Goal: Information Seeking & Learning: Understand process/instructions

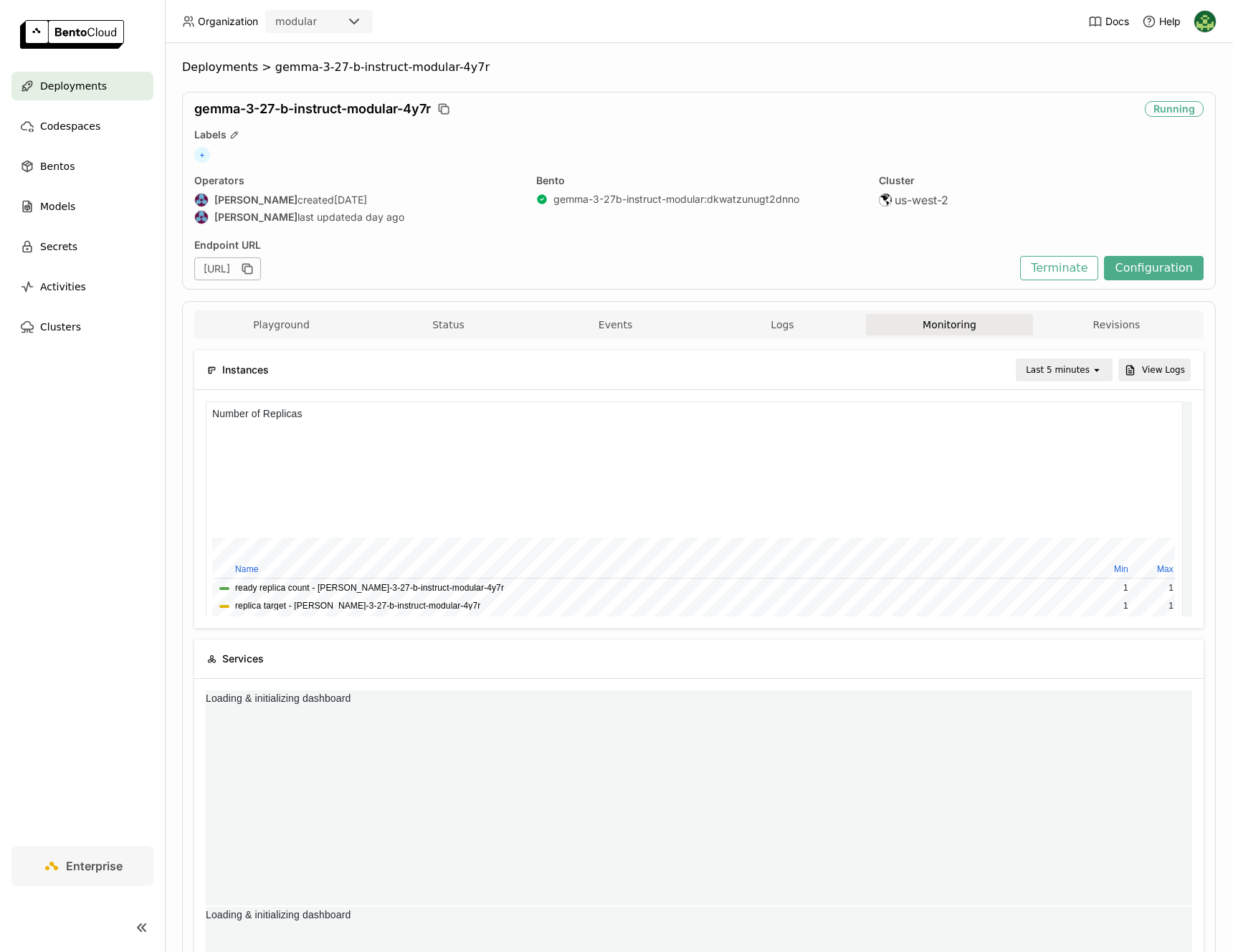
scroll to position [209, 318]
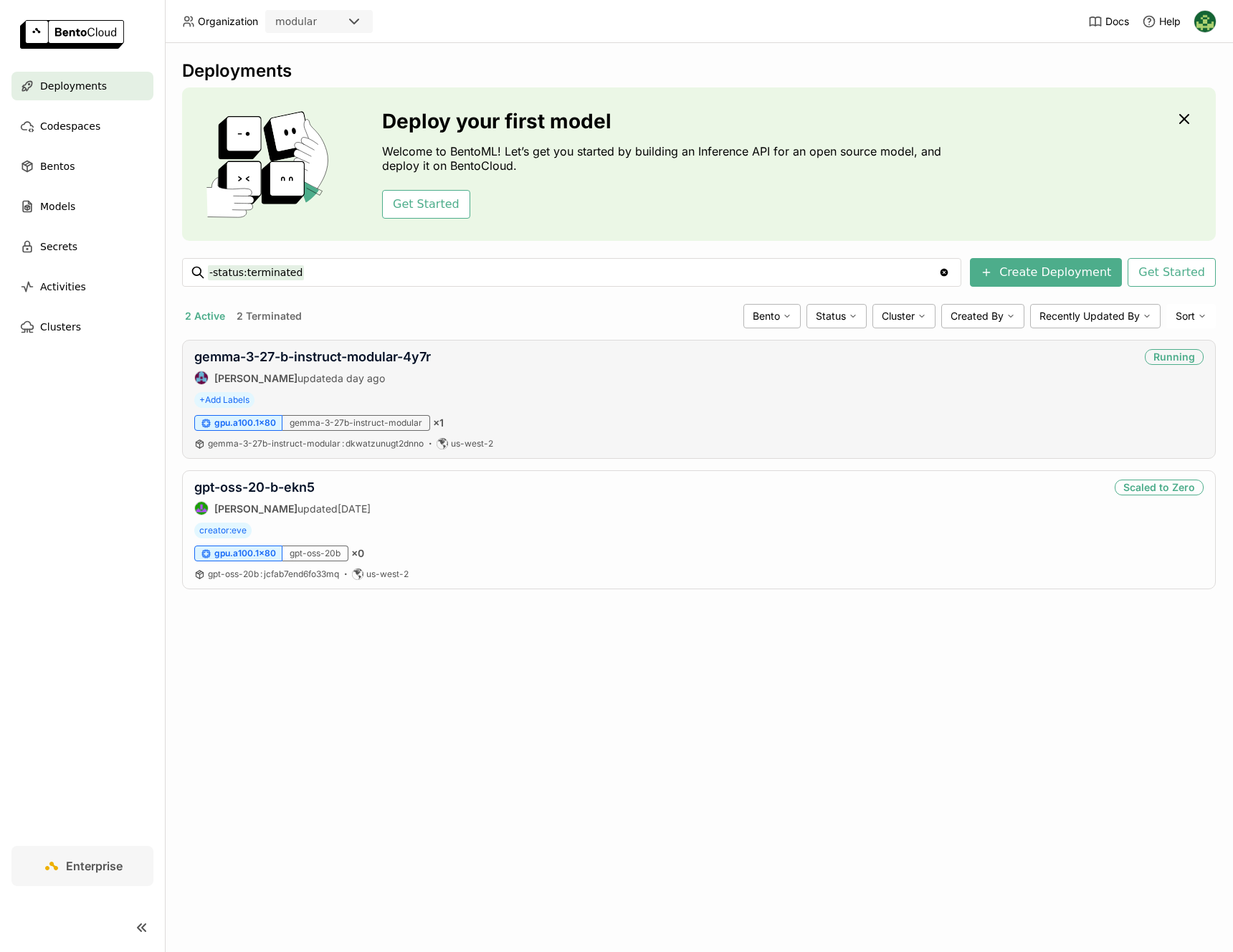
click at [389, 375] on div "[PERSON_NAME] updated a day ago" at bounding box center [313, 377] width 236 height 14
click at [406, 359] on link "gemma-3-27-b-instruct-modular-4y7r" at bounding box center [313, 357] width 236 height 15
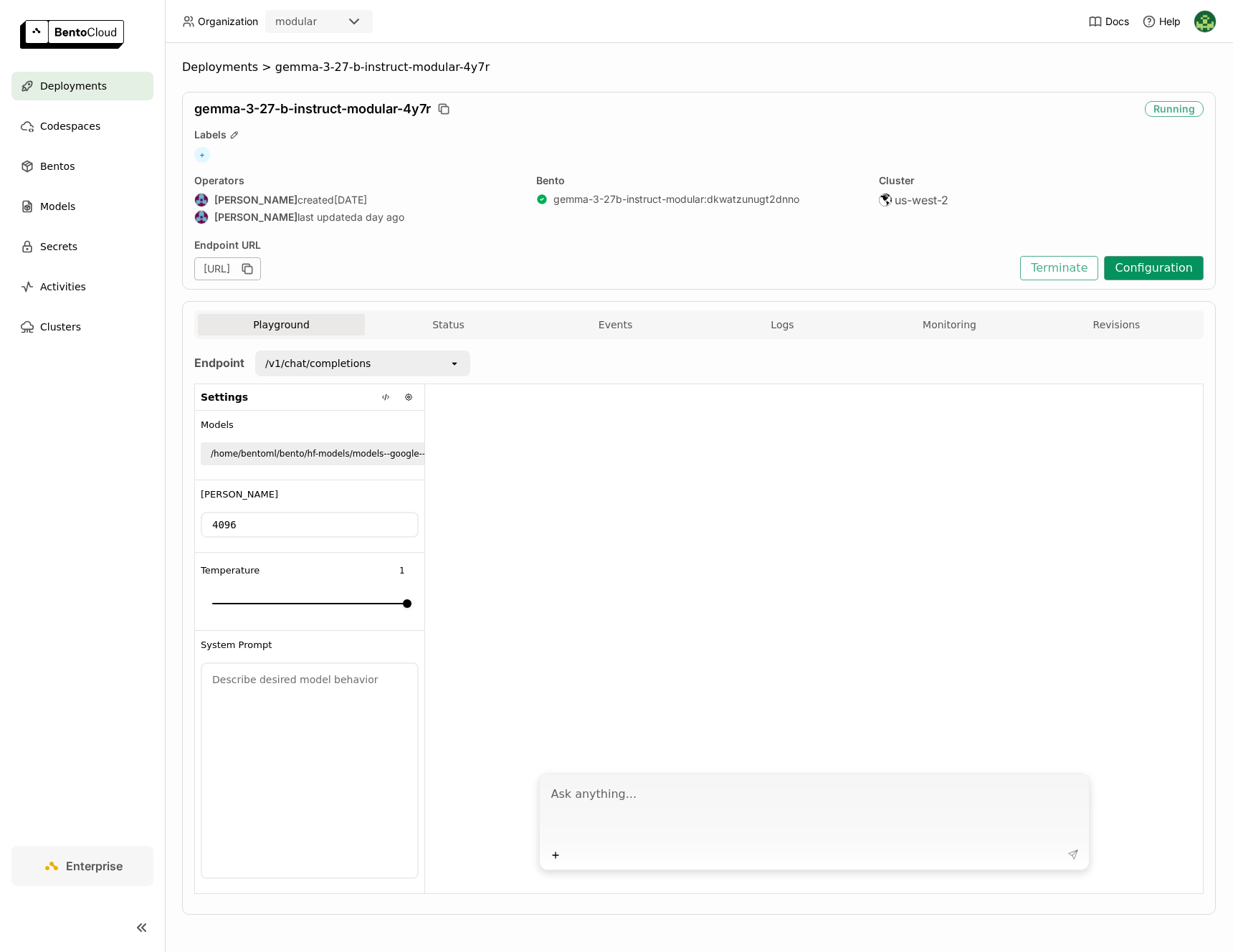
click at [1122, 268] on button "Configuration" at bounding box center [1153, 268] width 99 height 25
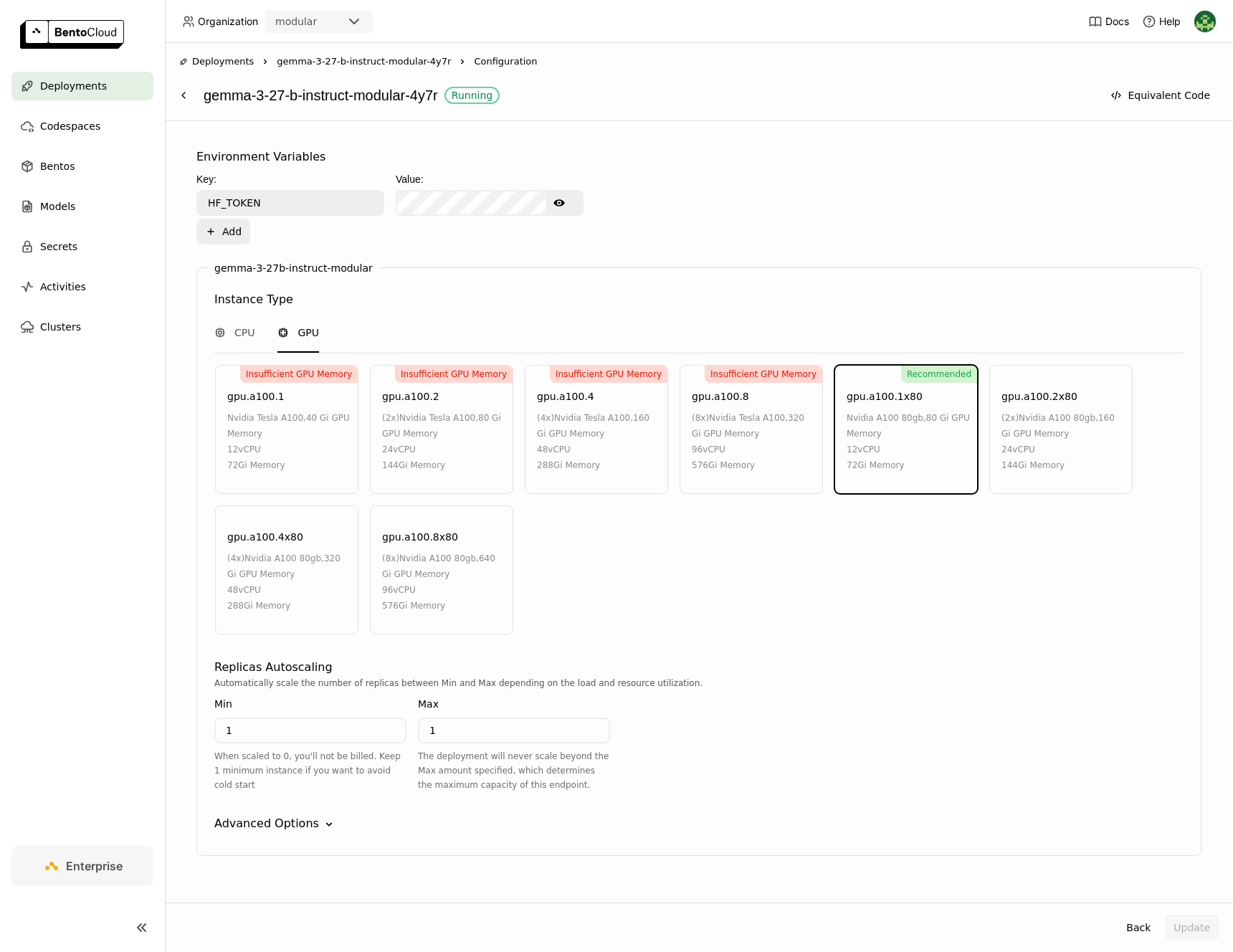
scroll to position [589, 0]
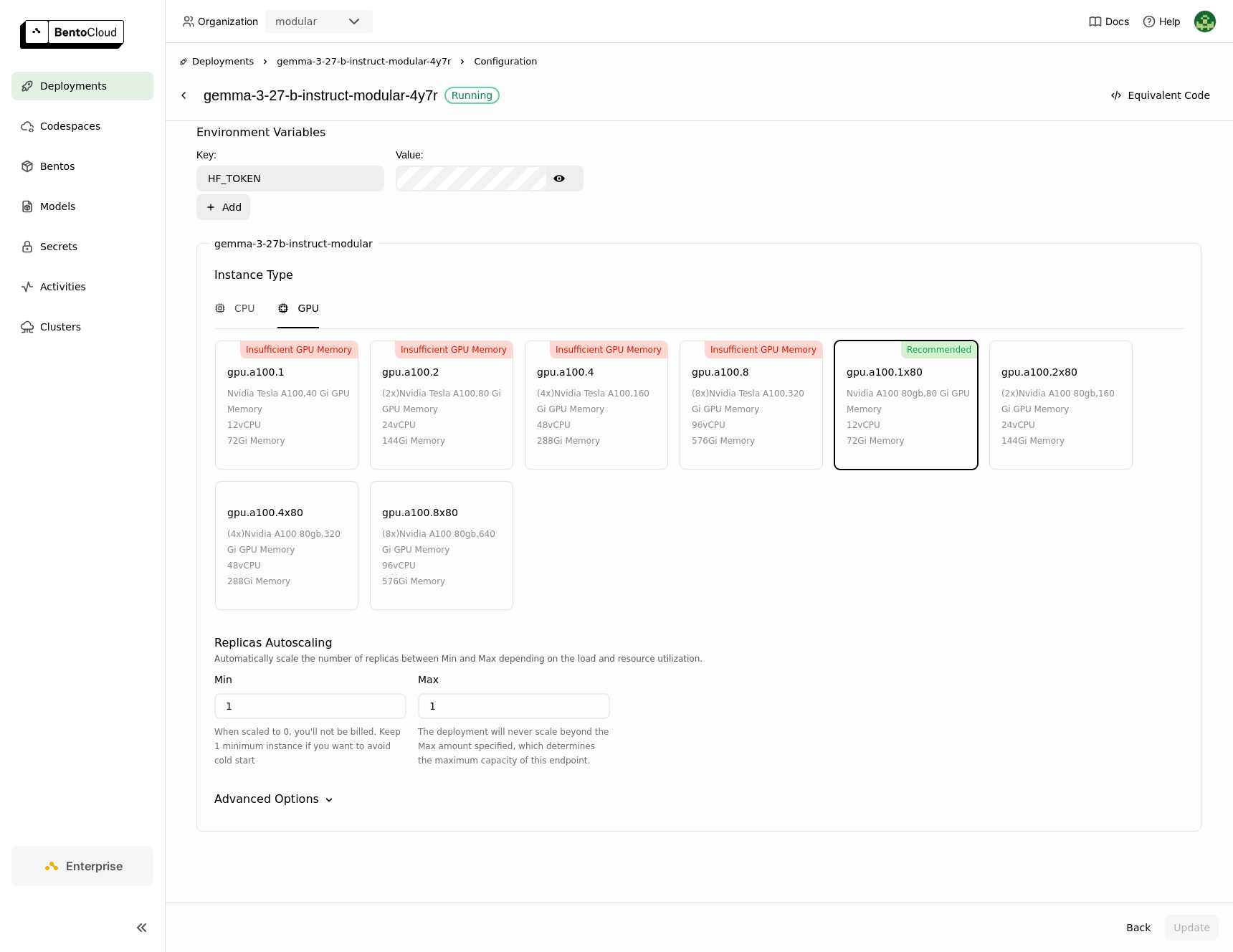
click at [263, 800] on div "Advanced Options" at bounding box center [266, 799] width 105 height 17
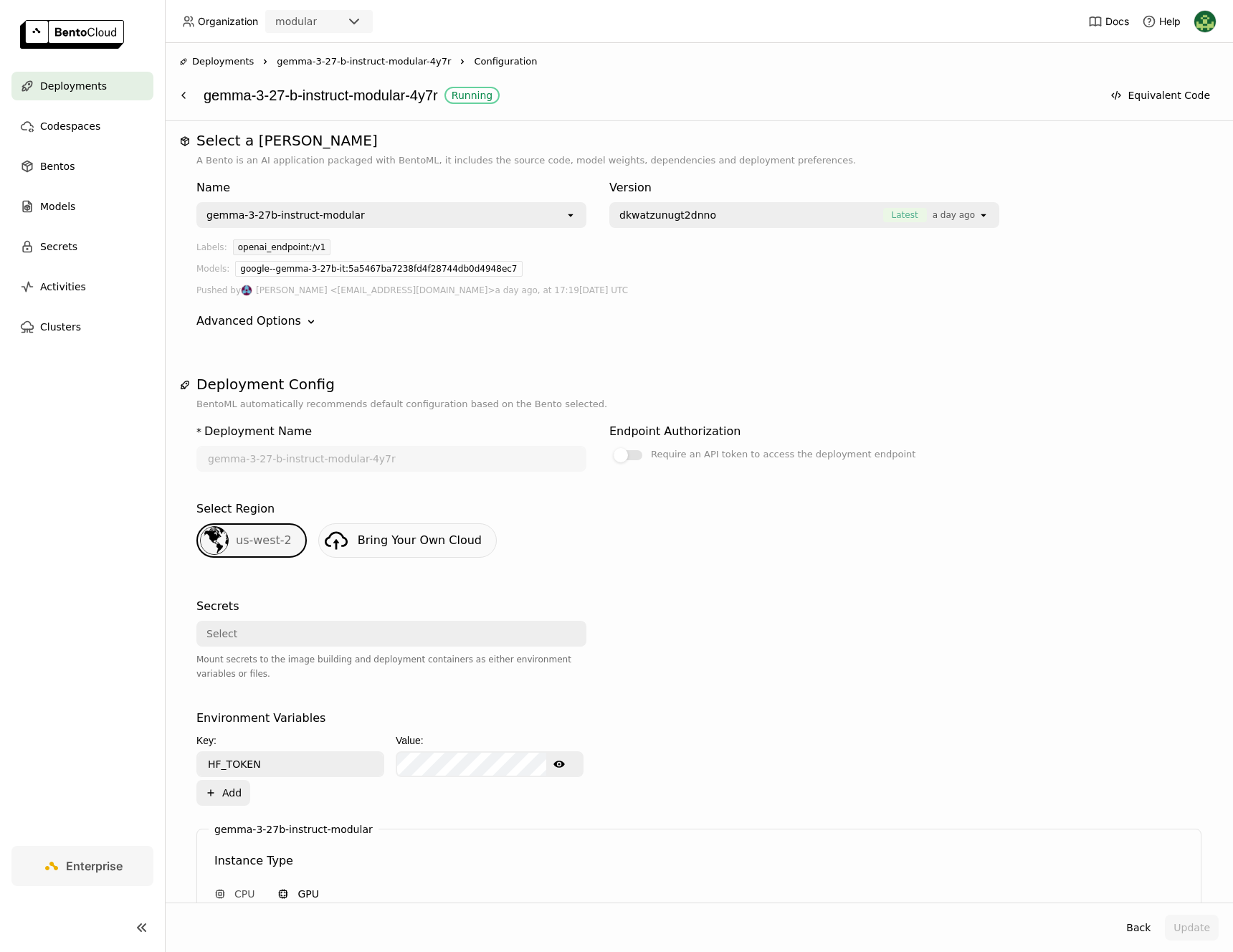
scroll to position [0, 0]
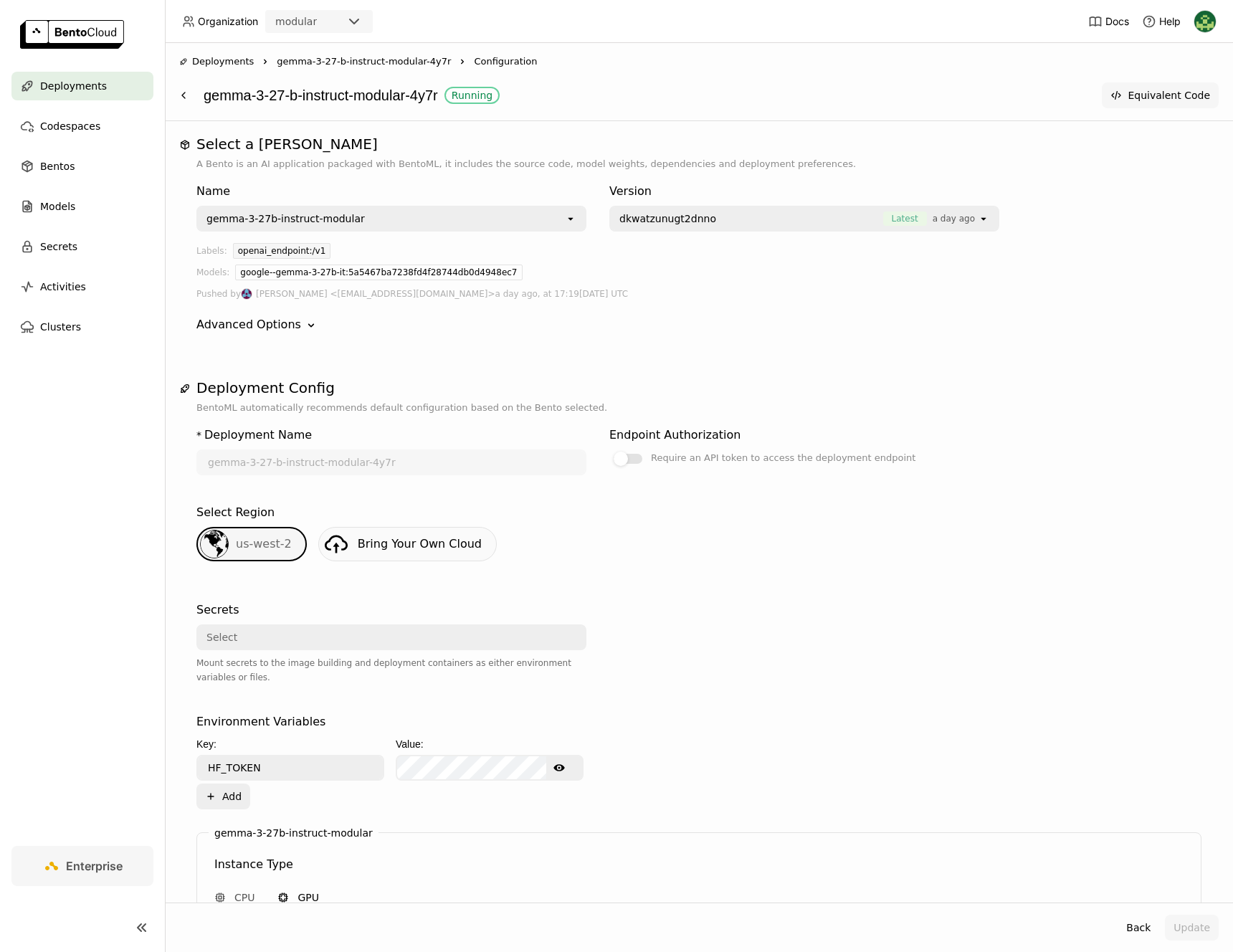
click at [1181, 96] on button "Equivalent Code" at bounding box center [1159, 95] width 116 height 26
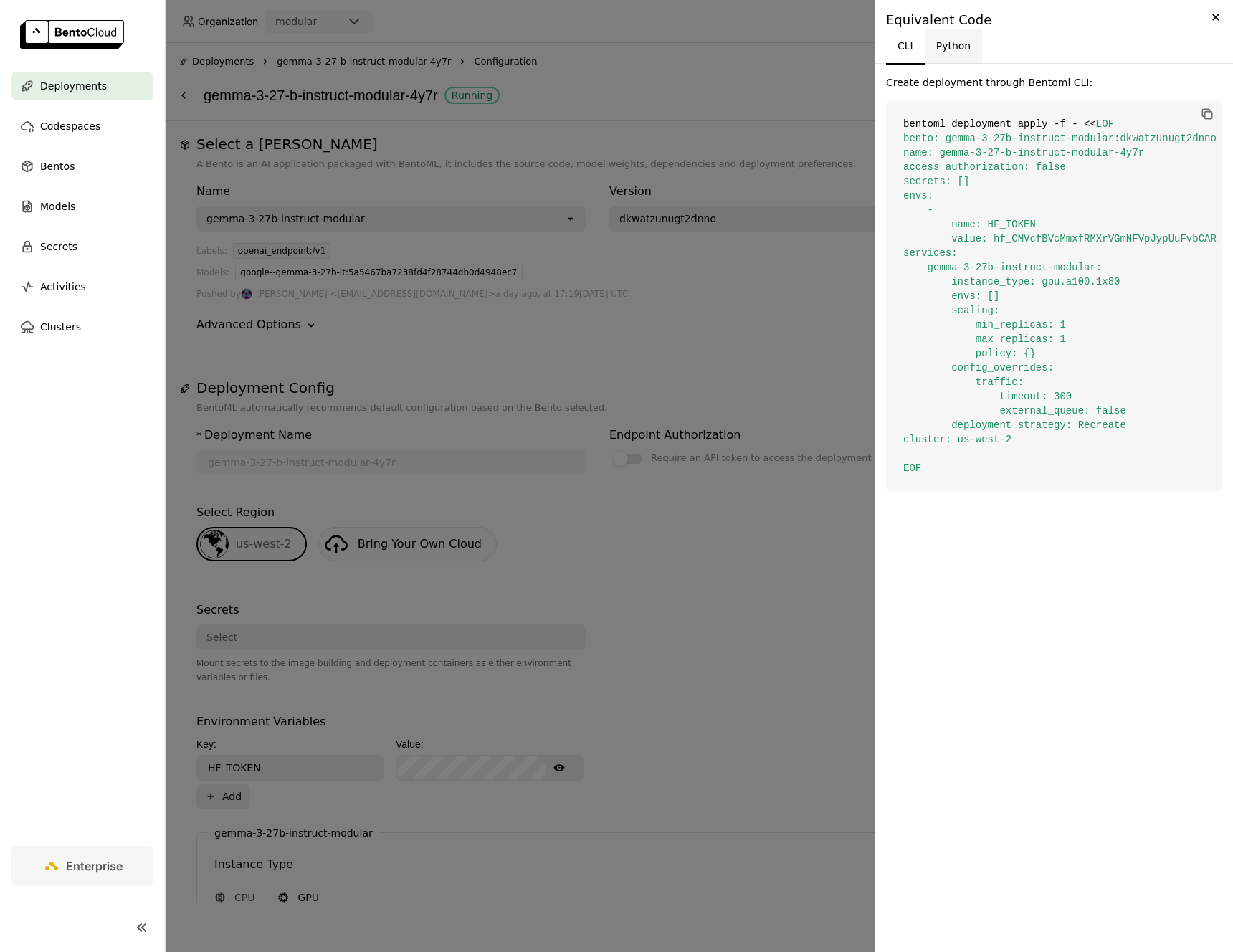
click at [954, 47] on button "Python" at bounding box center [953, 46] width 58 height 34
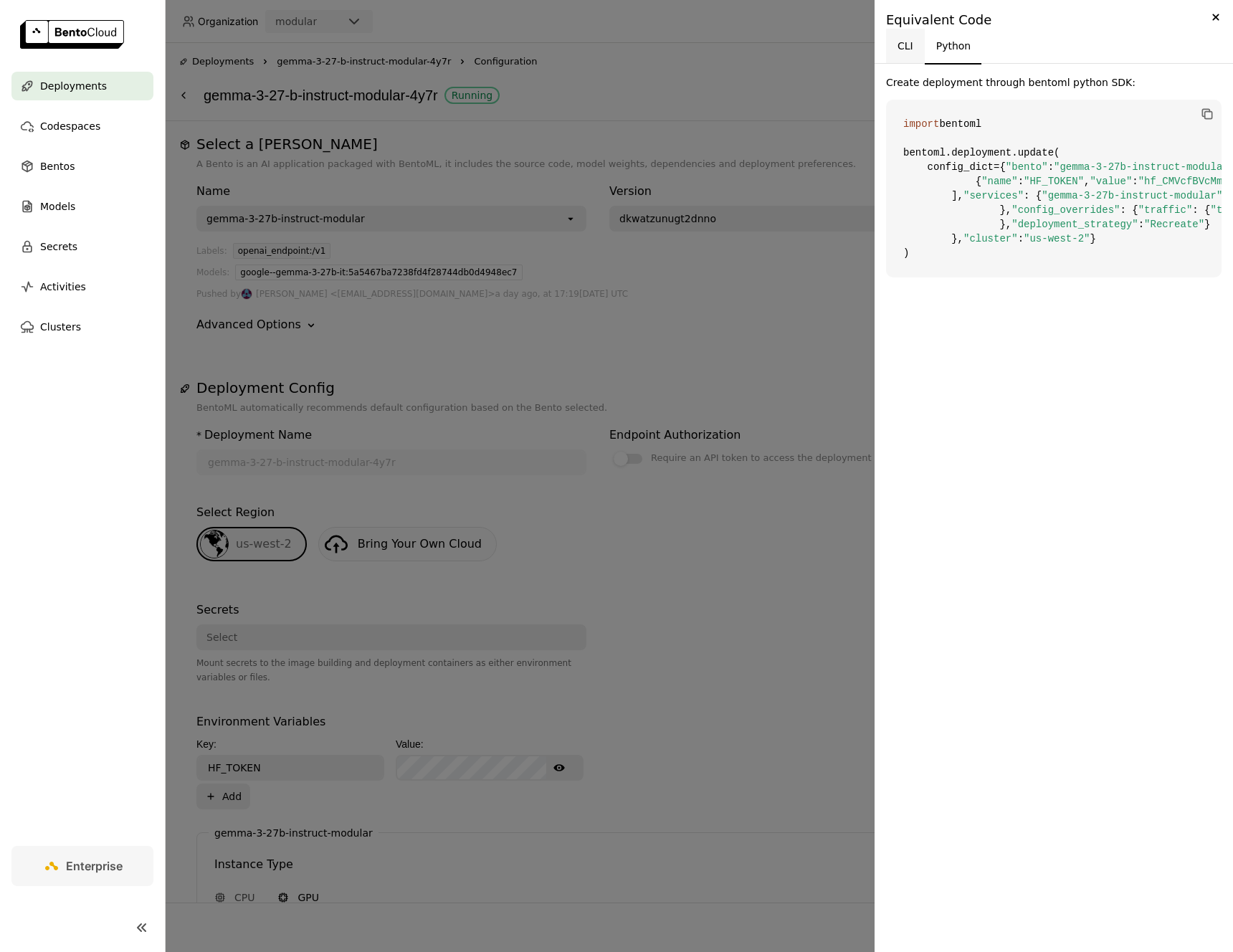
click at [908, 48] on button "CLI" at bounding box center [905, 46] width 39 height 34
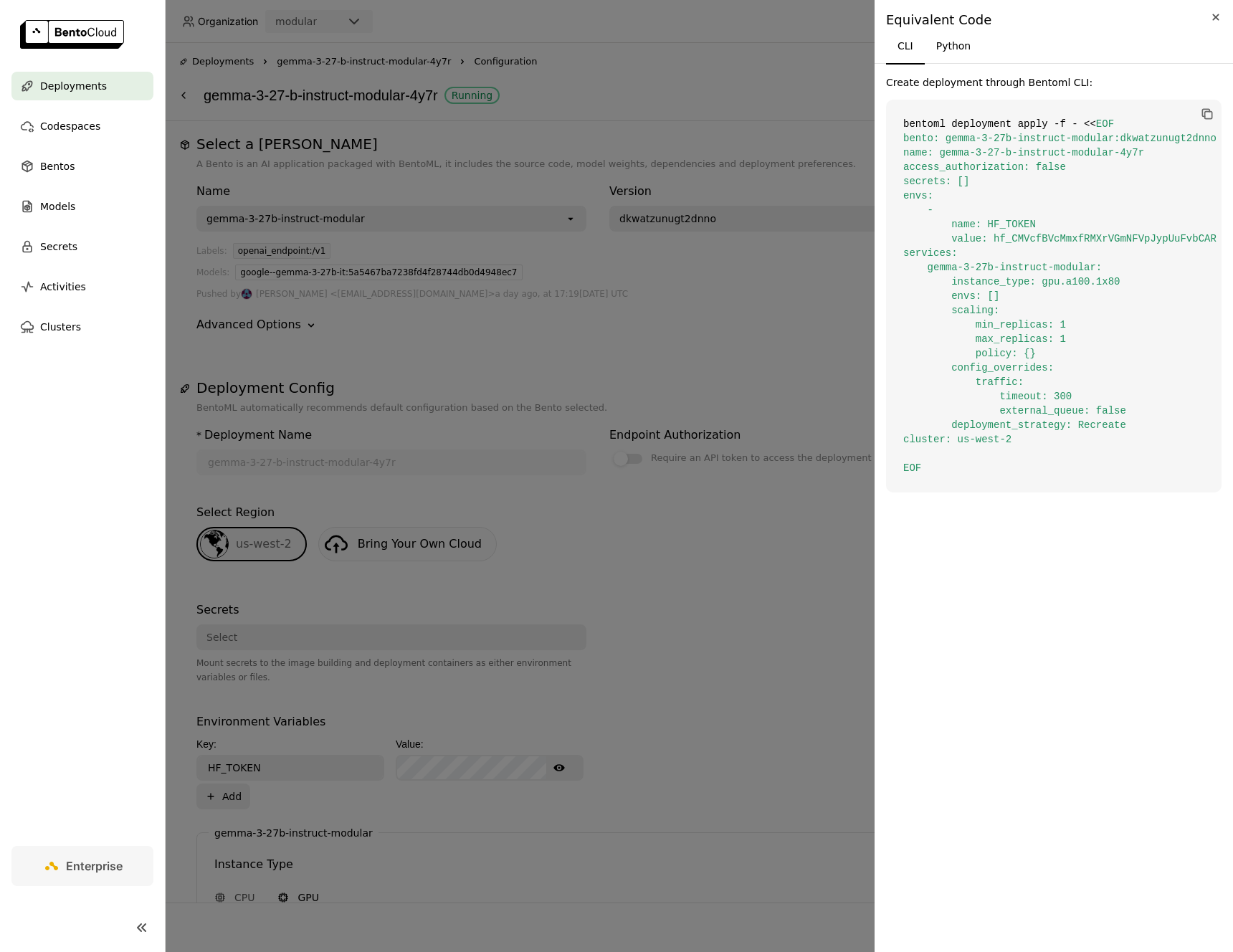
click at [1211, 20] on icon "Close" at bounding box center [1215, 17] width 16 height 17
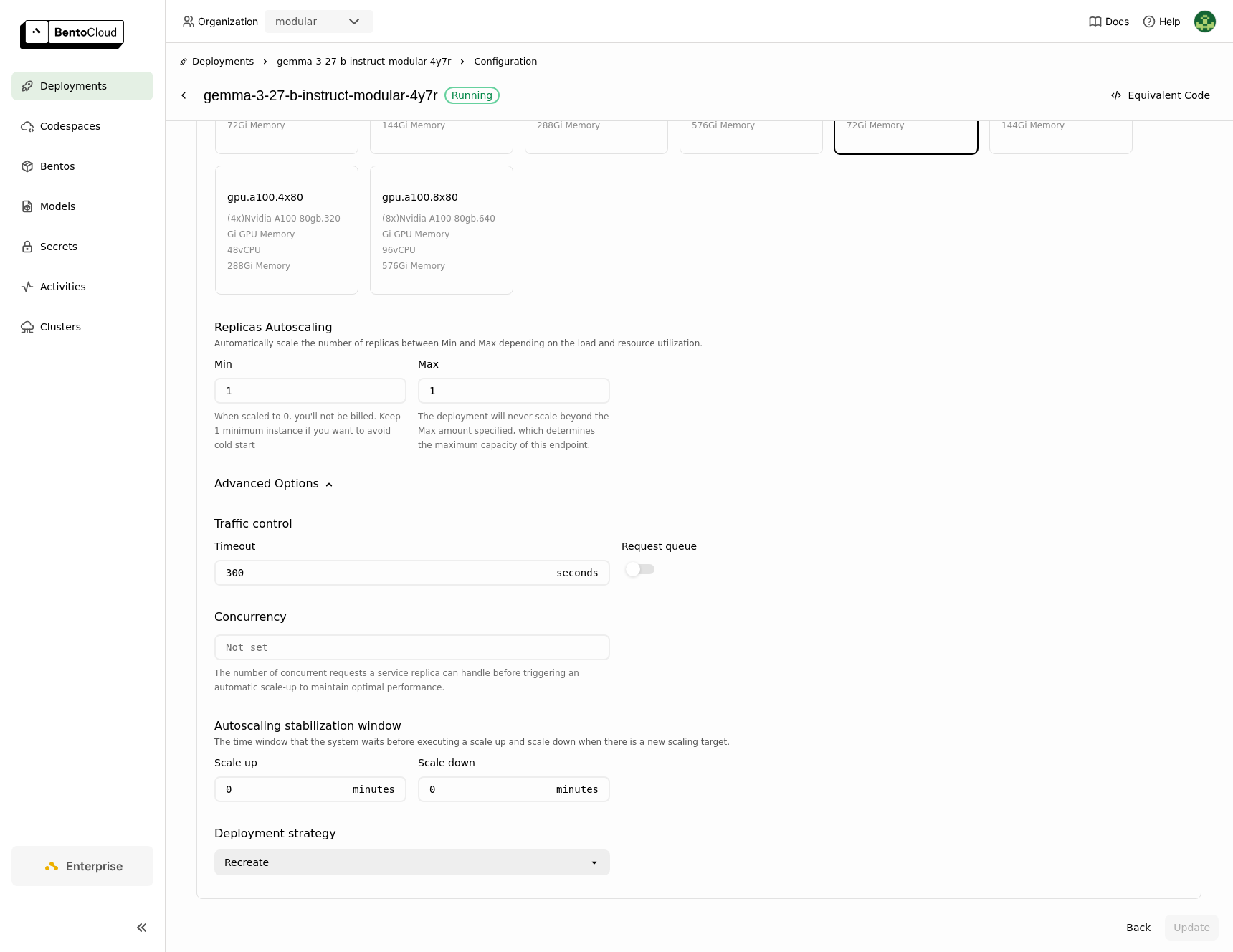
scroll to position [972, 0]
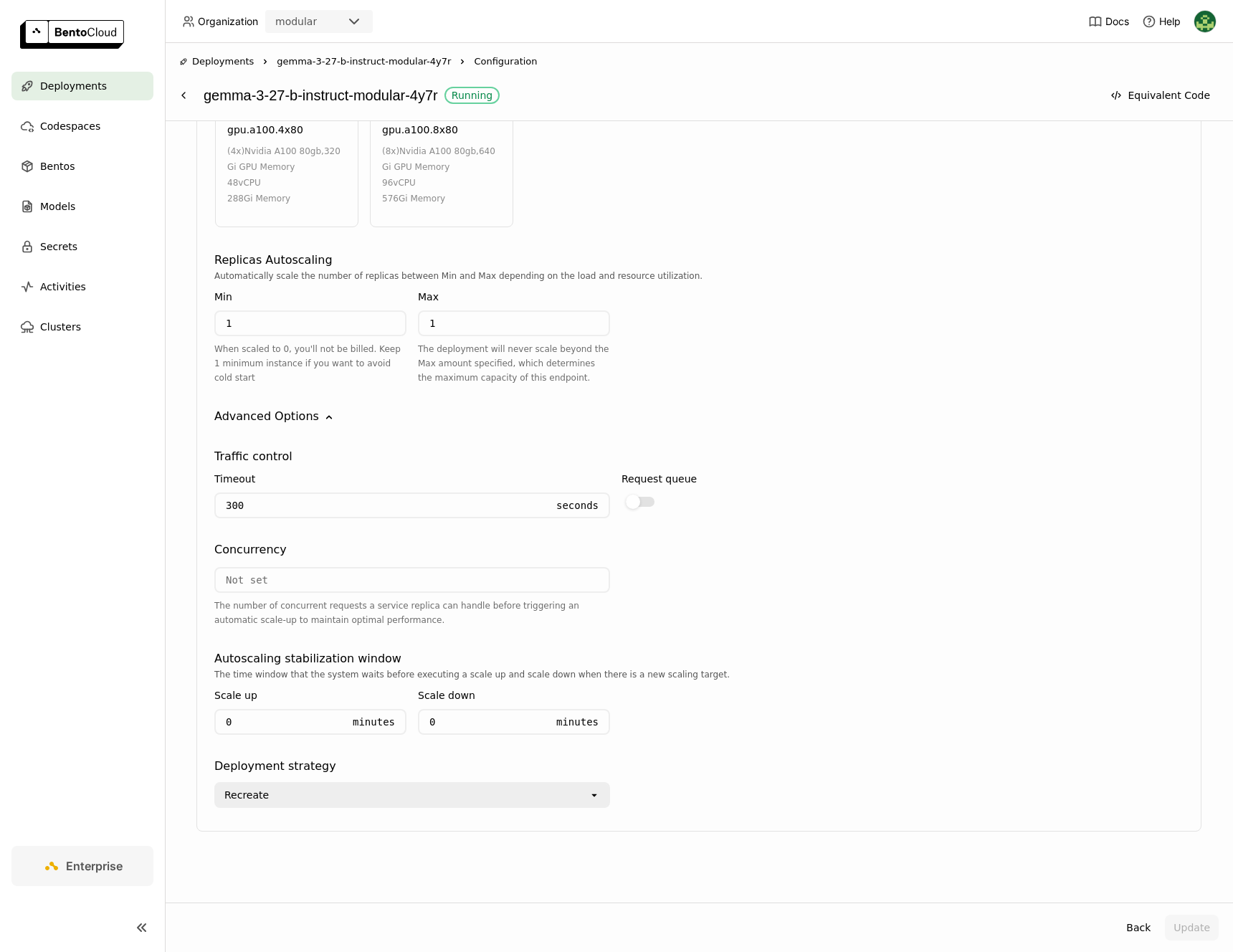
drag, startPoint x: 357, startPoint y: 254, endPoint x: 341, endPoint y: 254, distance: 16.0
click at [354, 254] on div "Replicas Autoscaling" at bounding box center [699, 260] width 969 height 17
drag, startPoint x: 340, startPoint y: 254, endPoint x: 213, endPoint y: 258, distance: 127.1
click at [214, 258] on div "Replicas Autoscaling" at bounding box center [699, 260] width 969 height 17
copy div "Replicas Autoscaling"
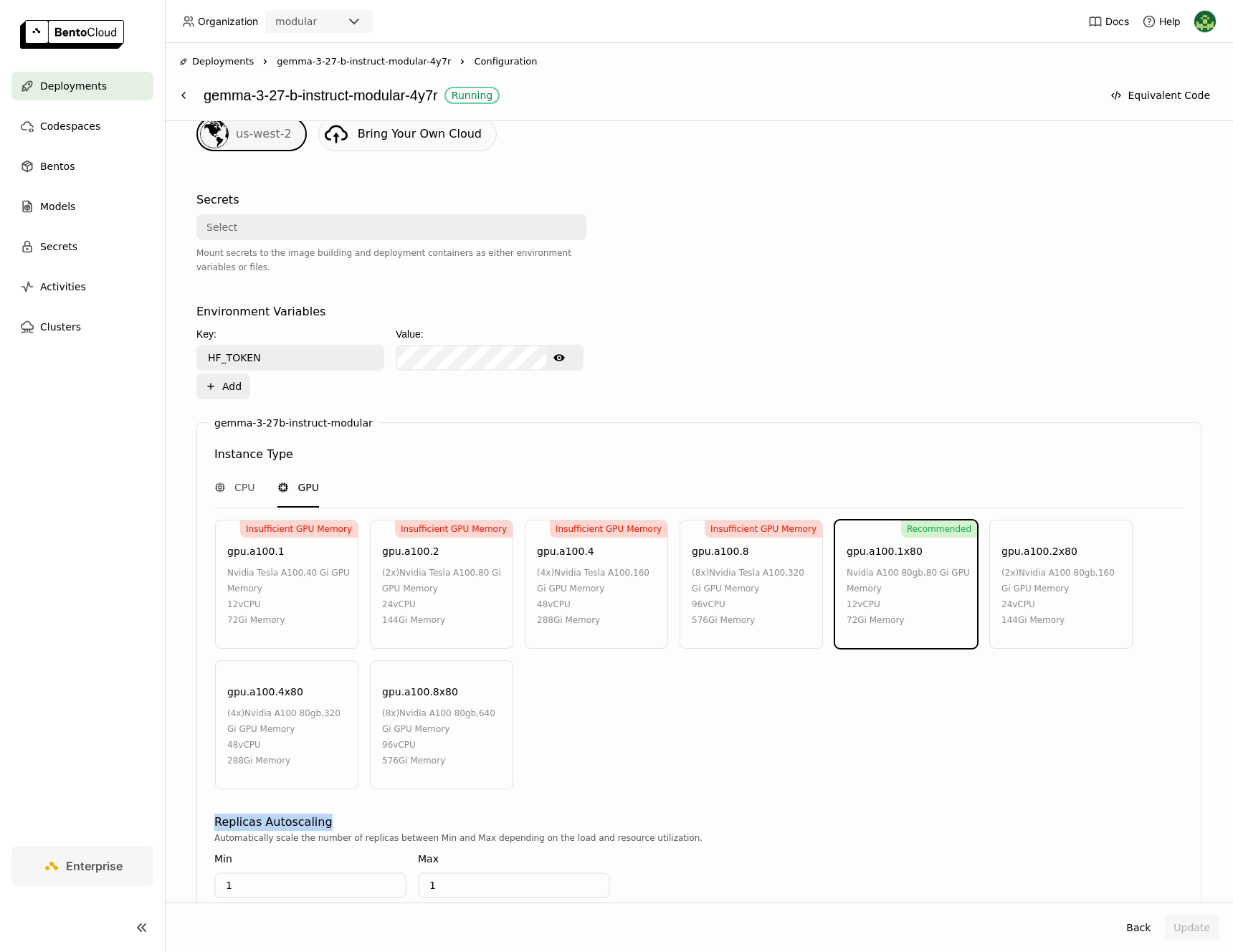
scroll to position [0, 0]
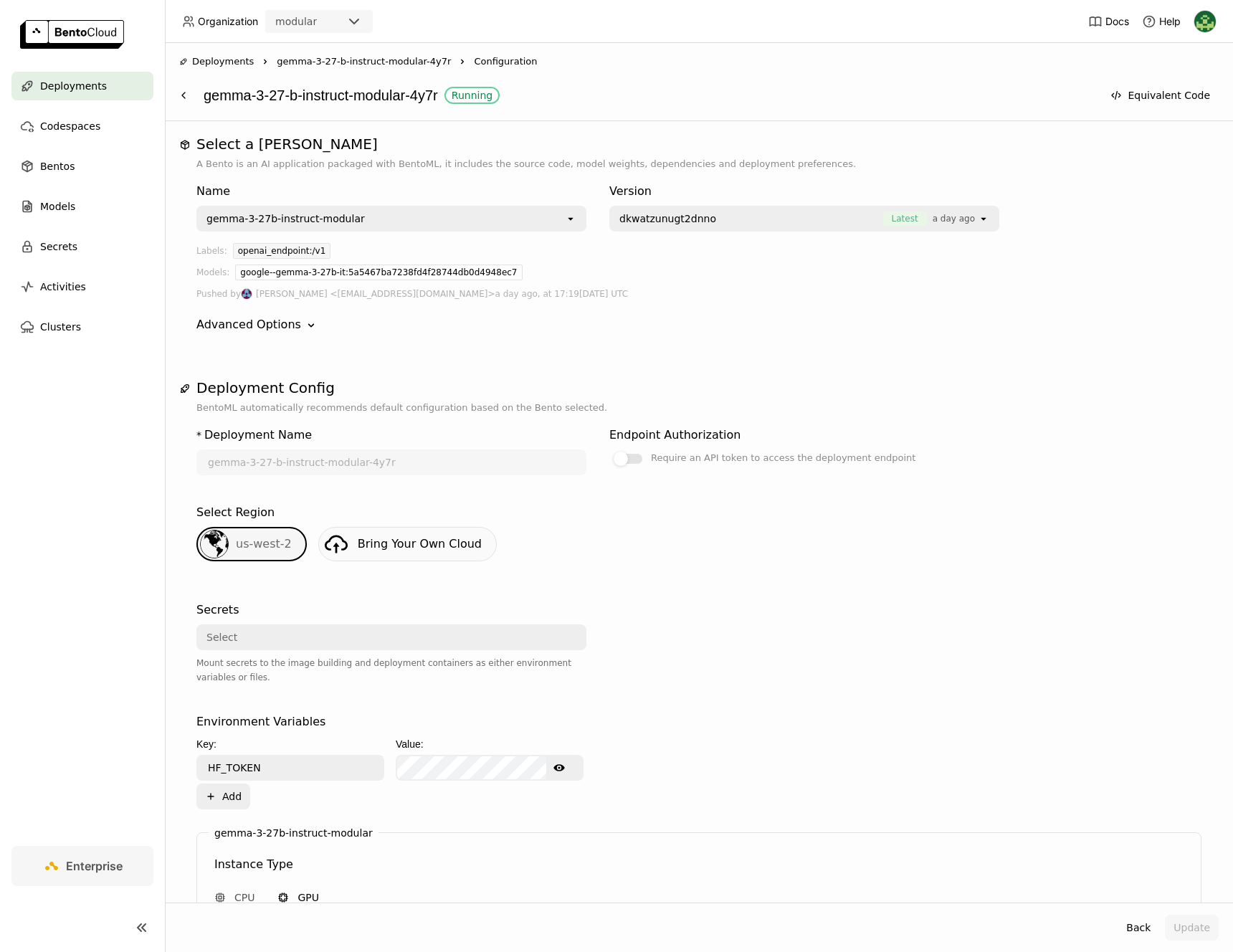
click at [395, 60] on span "gemma-3-27-b-instruct-modular-4y7r" at bounding box center [364, 61] width 174 height 14
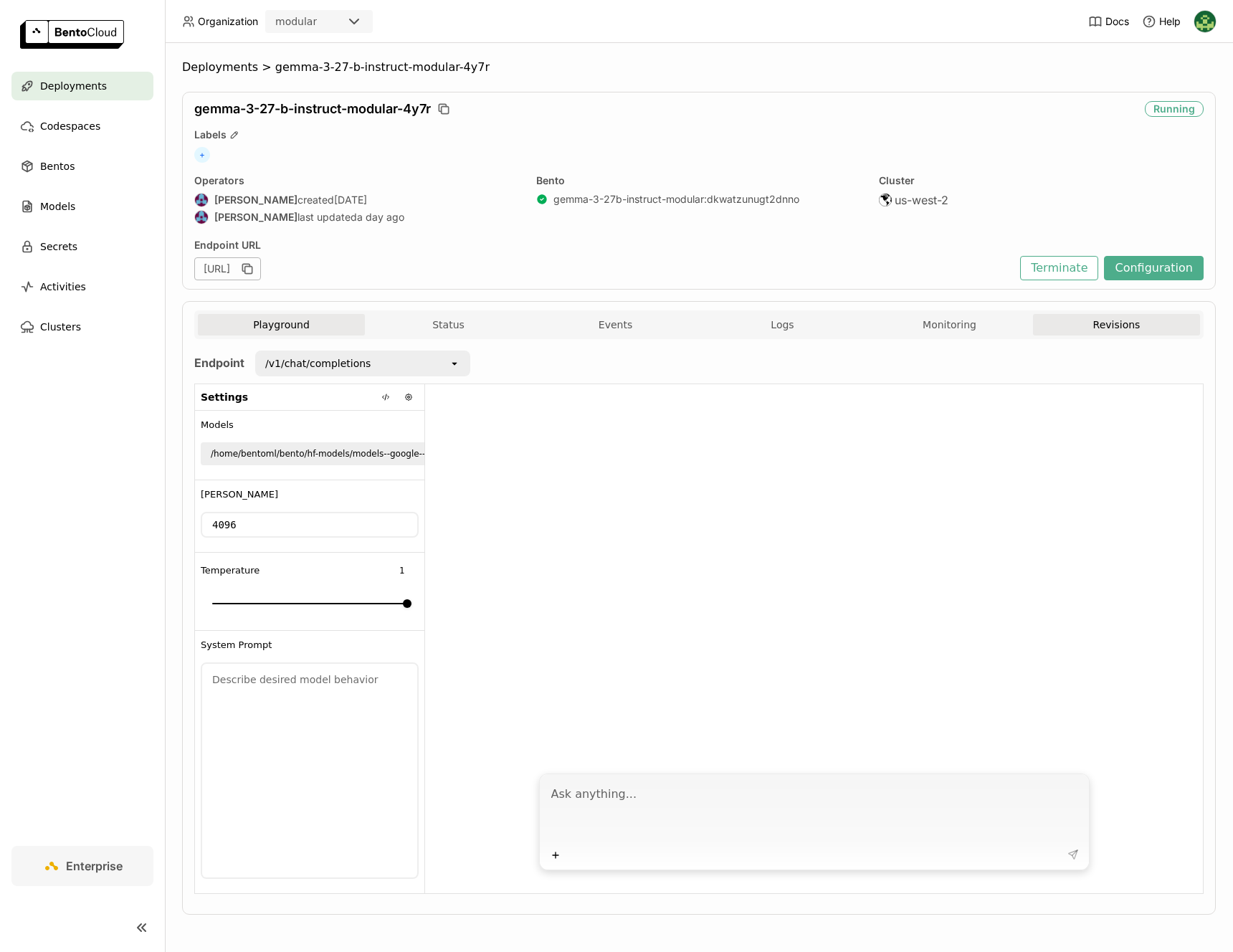
click at [1082, 328] on button "Revisions" at bounding box center [1116, 324] width 167 height 21
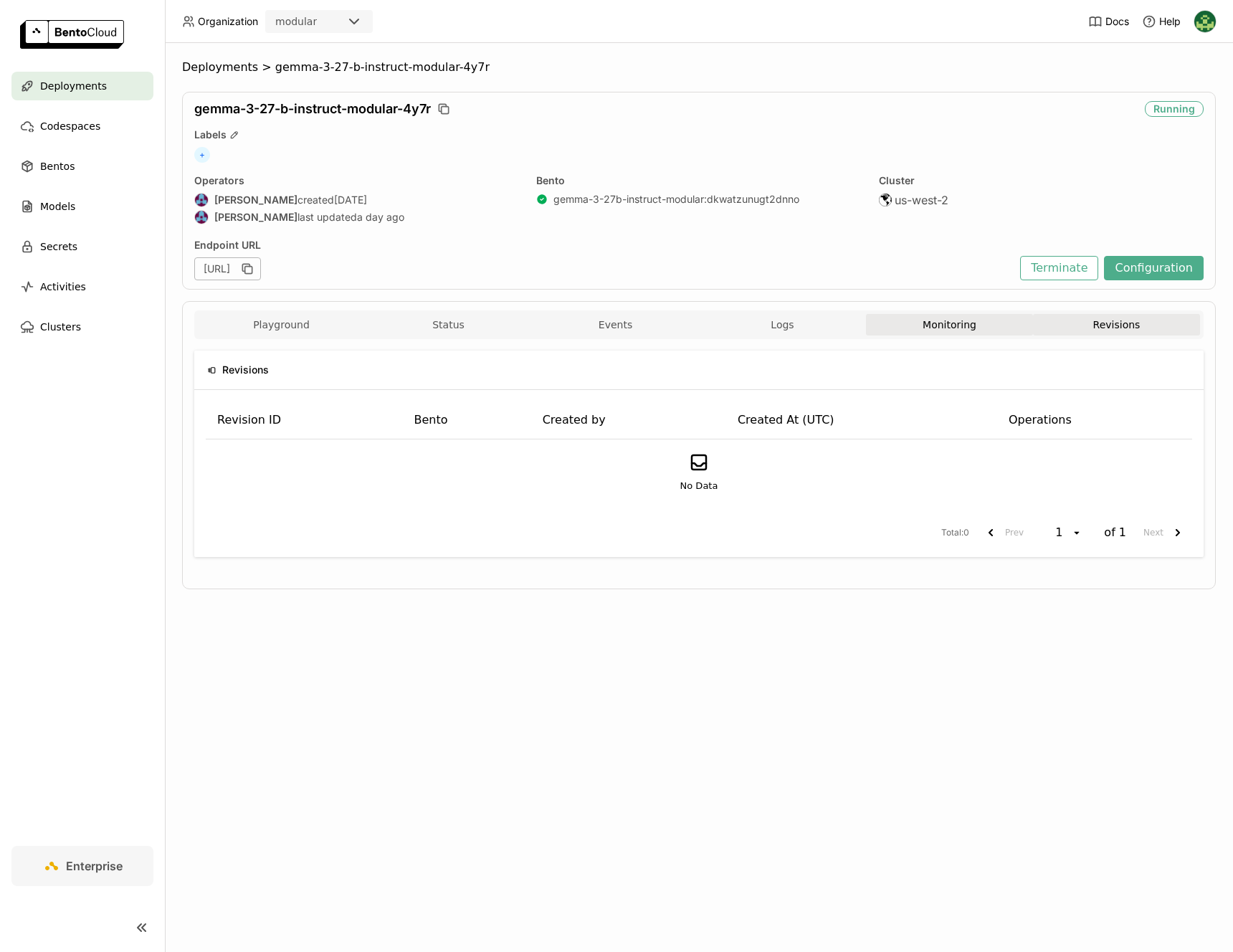
click at [948, 333] on button "Monitoring" at bounding box center [949, 324] width 167 height 21
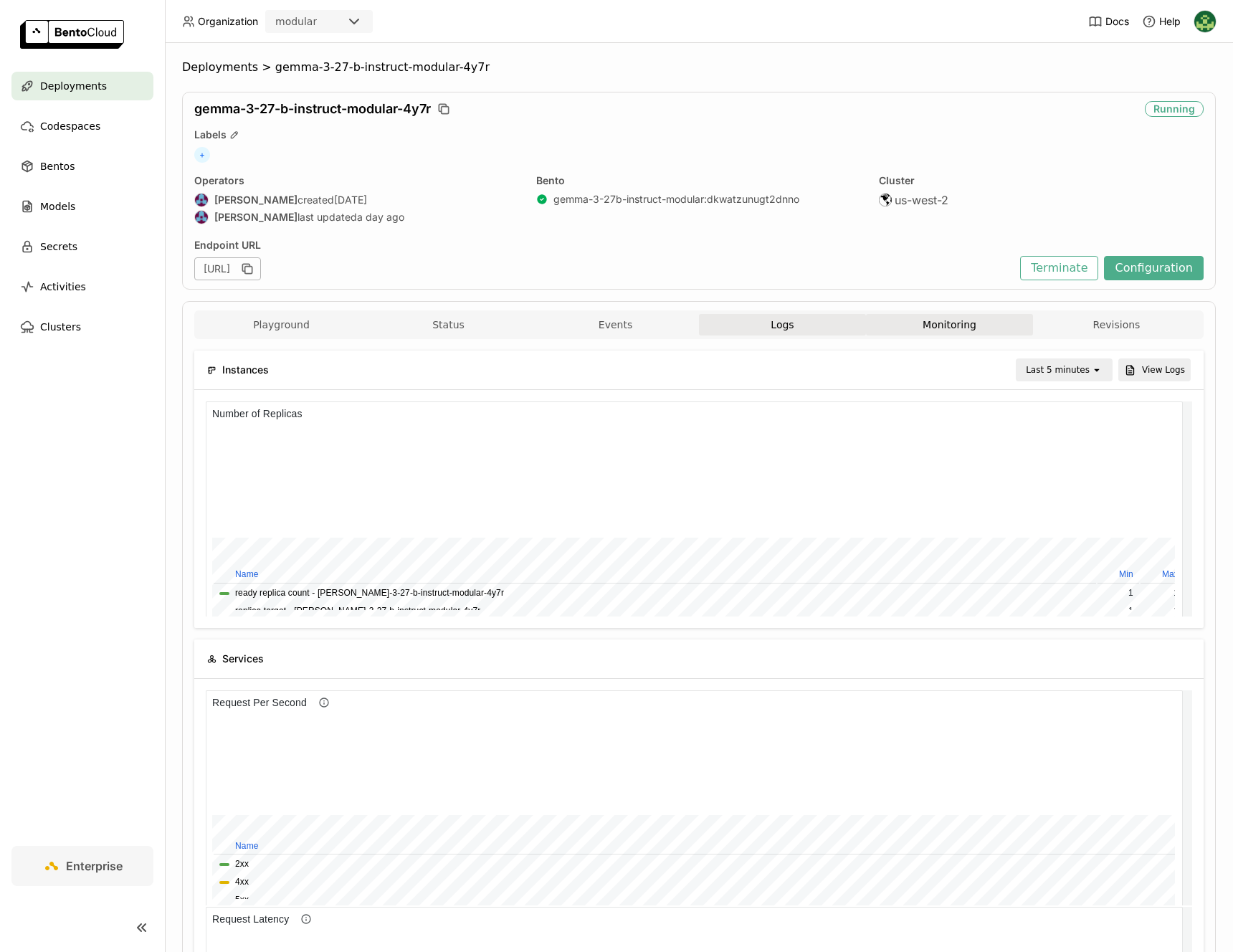
click at [790, 323] on button "Logs" at bounding box center [782, 324] width 167 height 21
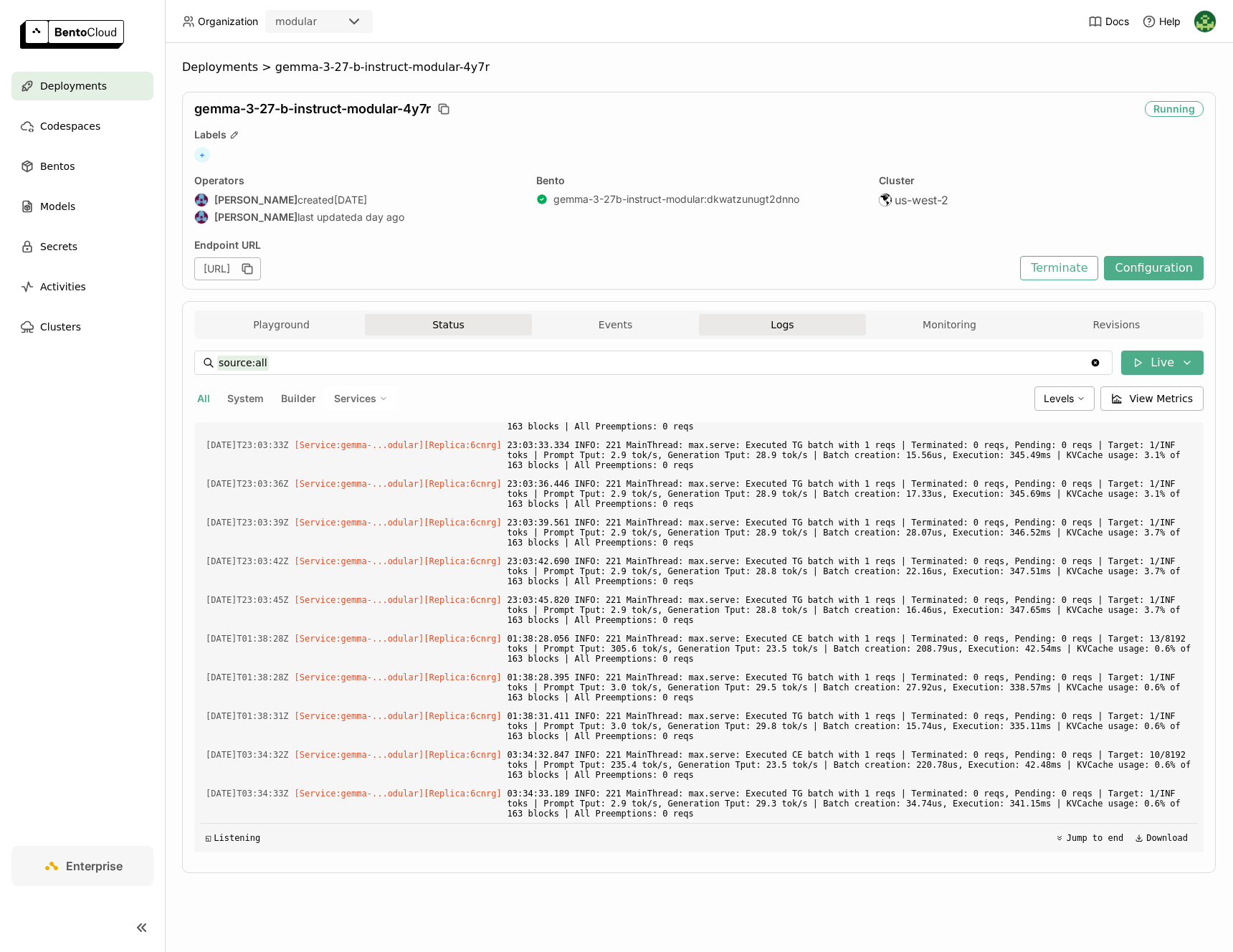
scroll to position [3018, 0]
click at [625, 338] on div "Playground Status Events Logs Monitoring Revisions" at bounding box center [699, 326] width 1002 height 26
click at [591, 332] on button "Events" at bounding box center [615, 324] width 167 height 21
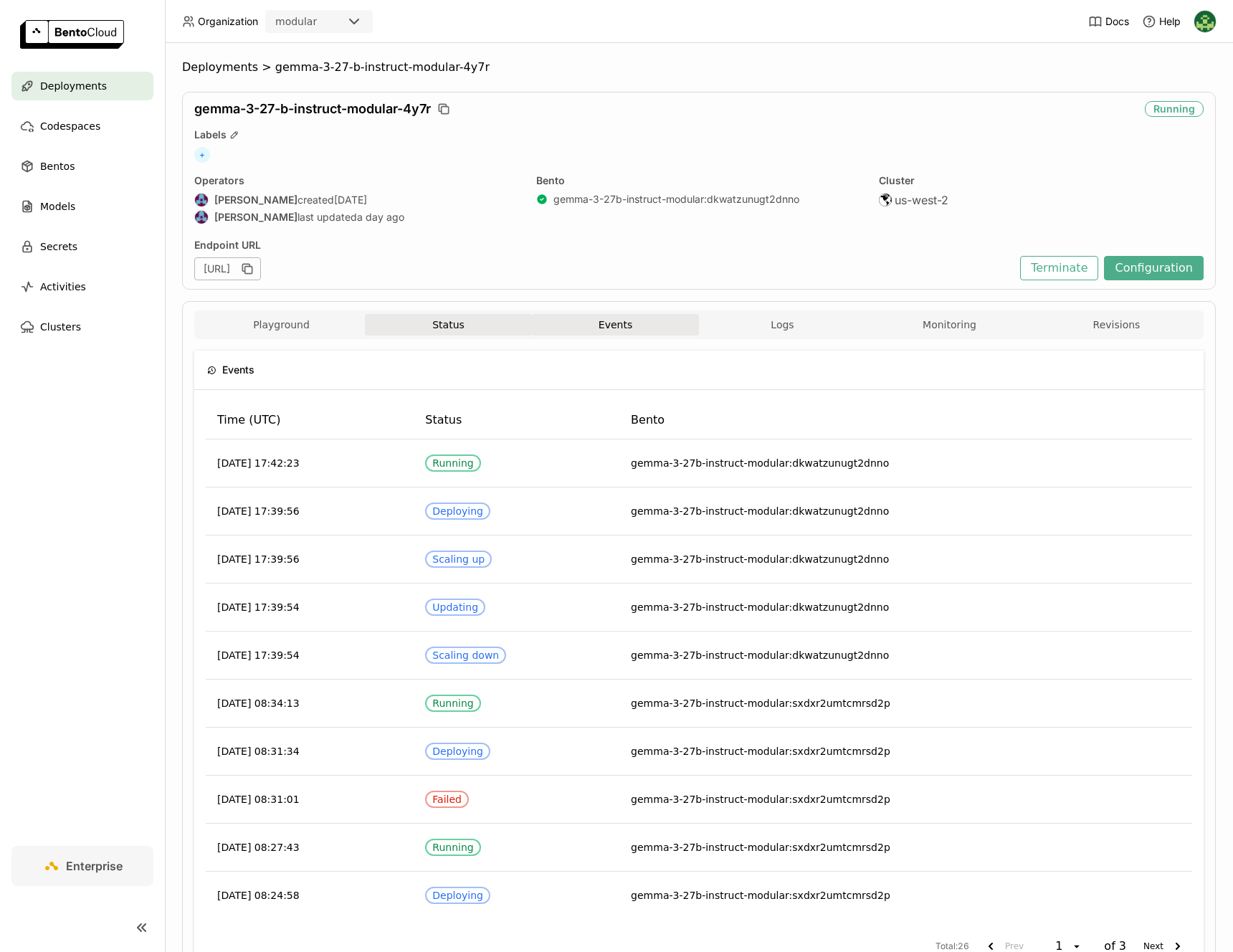
click at [447, 327] on button "Status" at bounding box center [448, 324] width 167 height 21
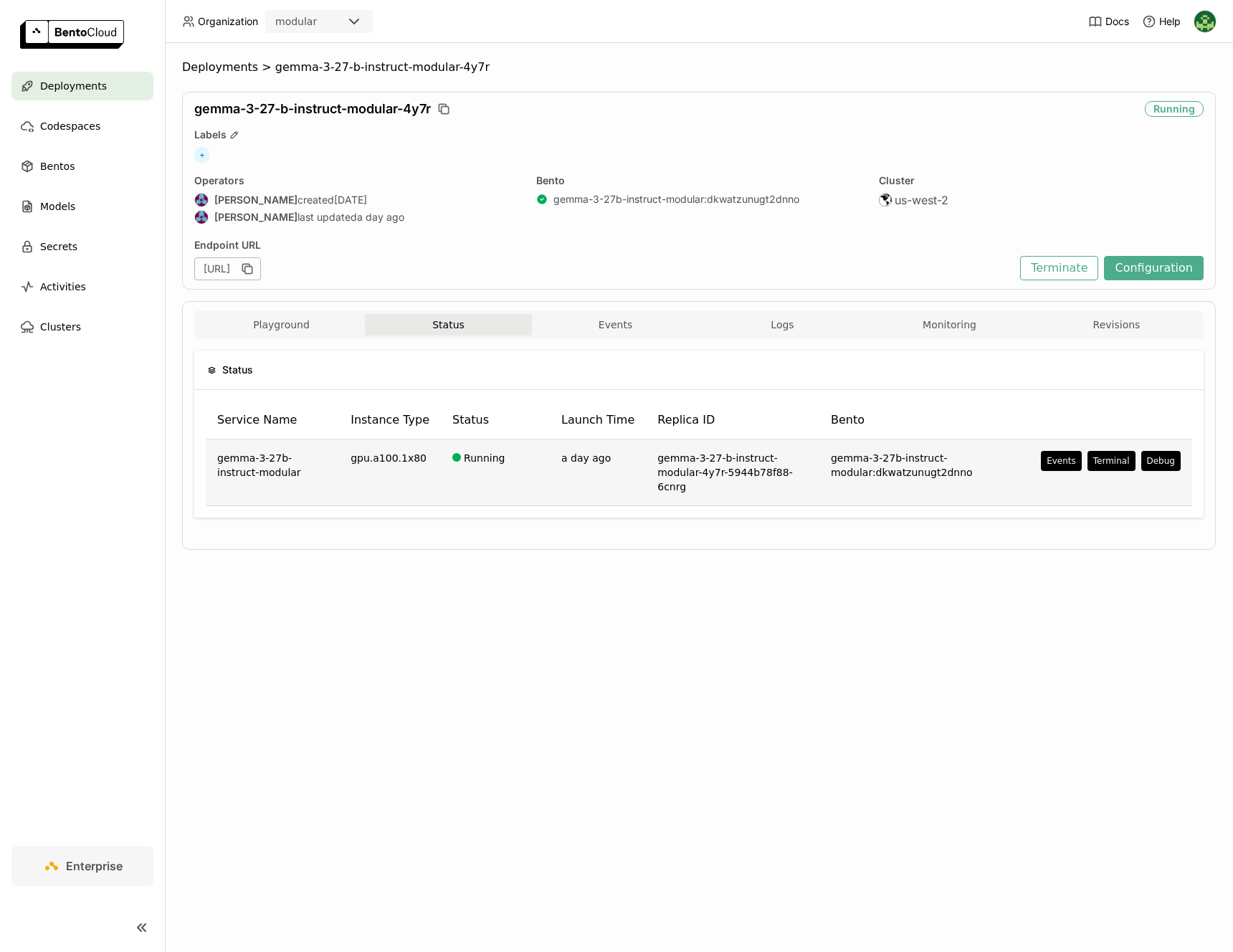
click at [869, 461] on td "gemma-3-27b-instruct-modular:dkwatzunugt2dnno" at bounding box center [924, 473] width 210 height 66
click at [693, 456] on td "gemma-3-27-b-instruct-modular-4y7r-5944b78f88-6cnrg" at bounding box center [732, 473] width 173 height 66
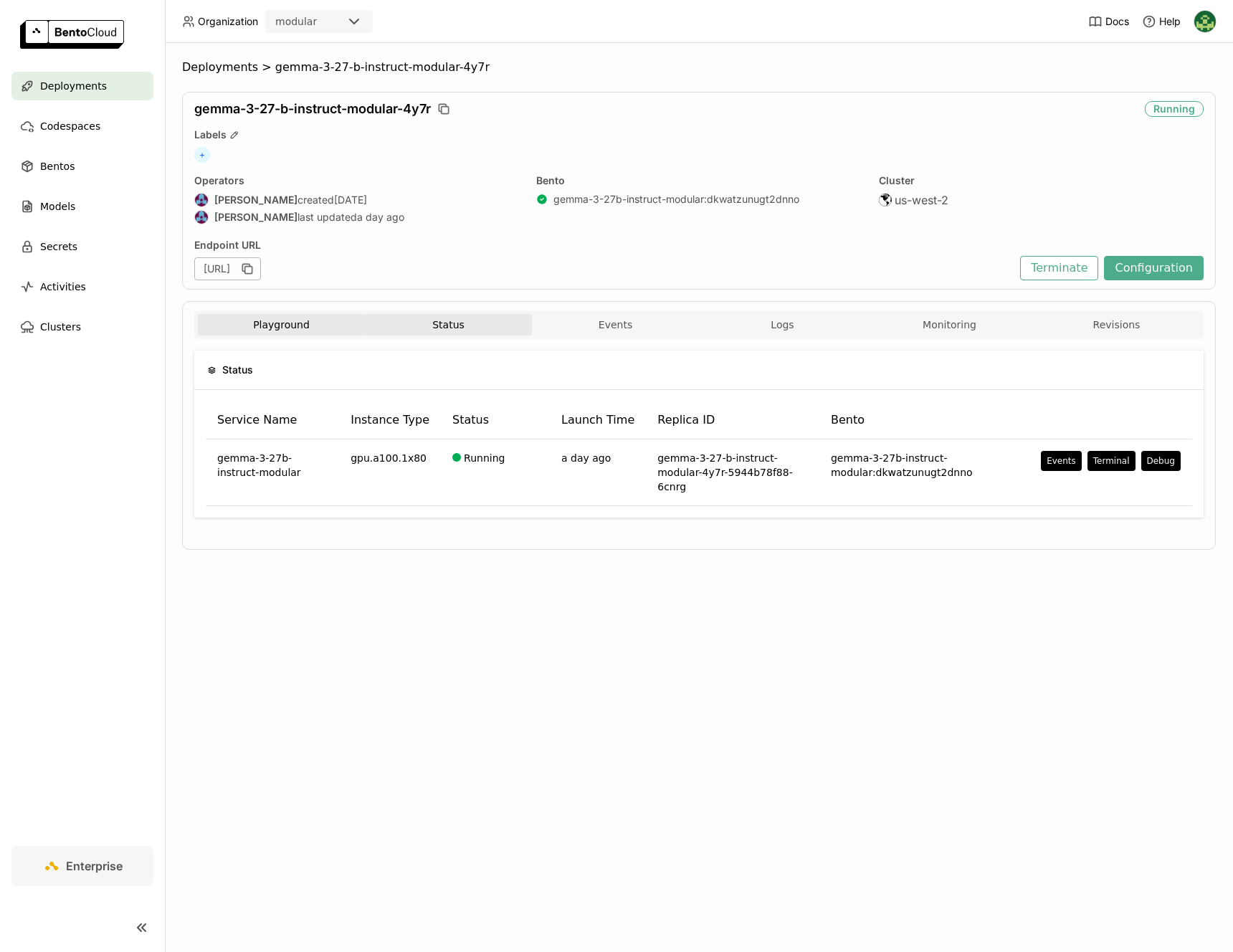
click at [300, 329] on button "Playground" at bounding box center [281, 324] width 167 height 21
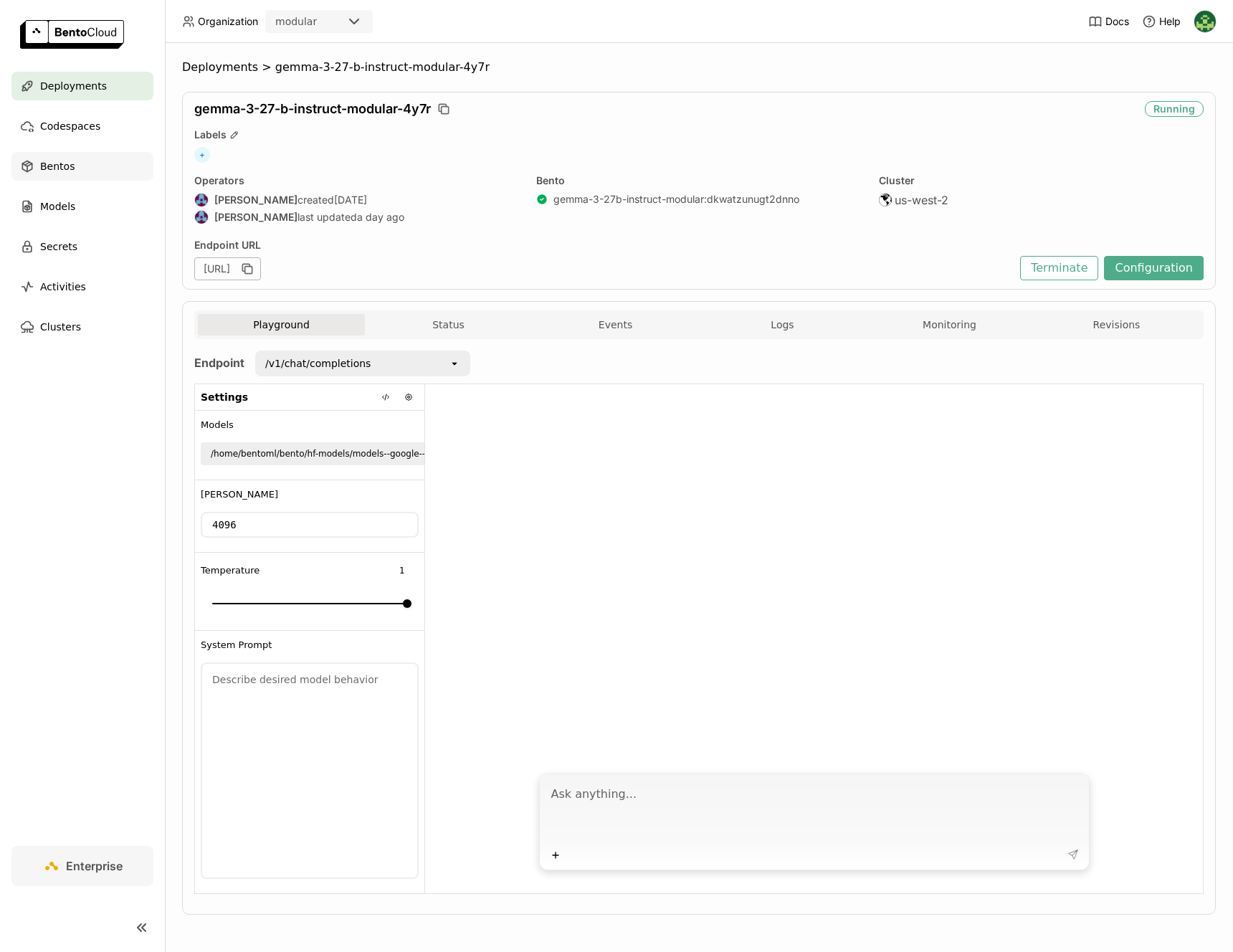
click at [78, 158] on div "Bentos" at bounding box center [82, 167] width 142 height 29
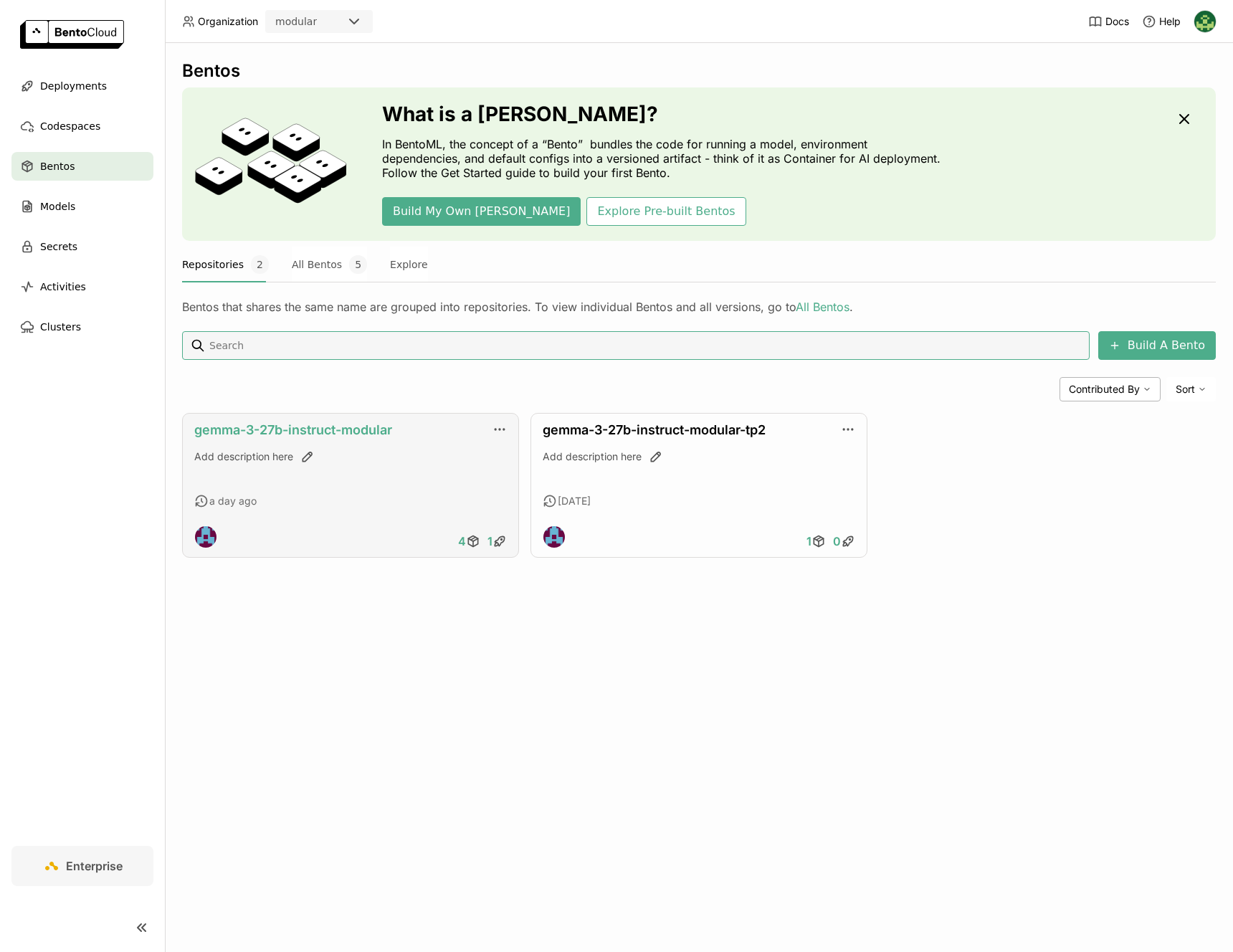
click at [359, 428] on link "gemma-3-27b-instruct-modular" at bounding box center [293, 430] width 198 height 15
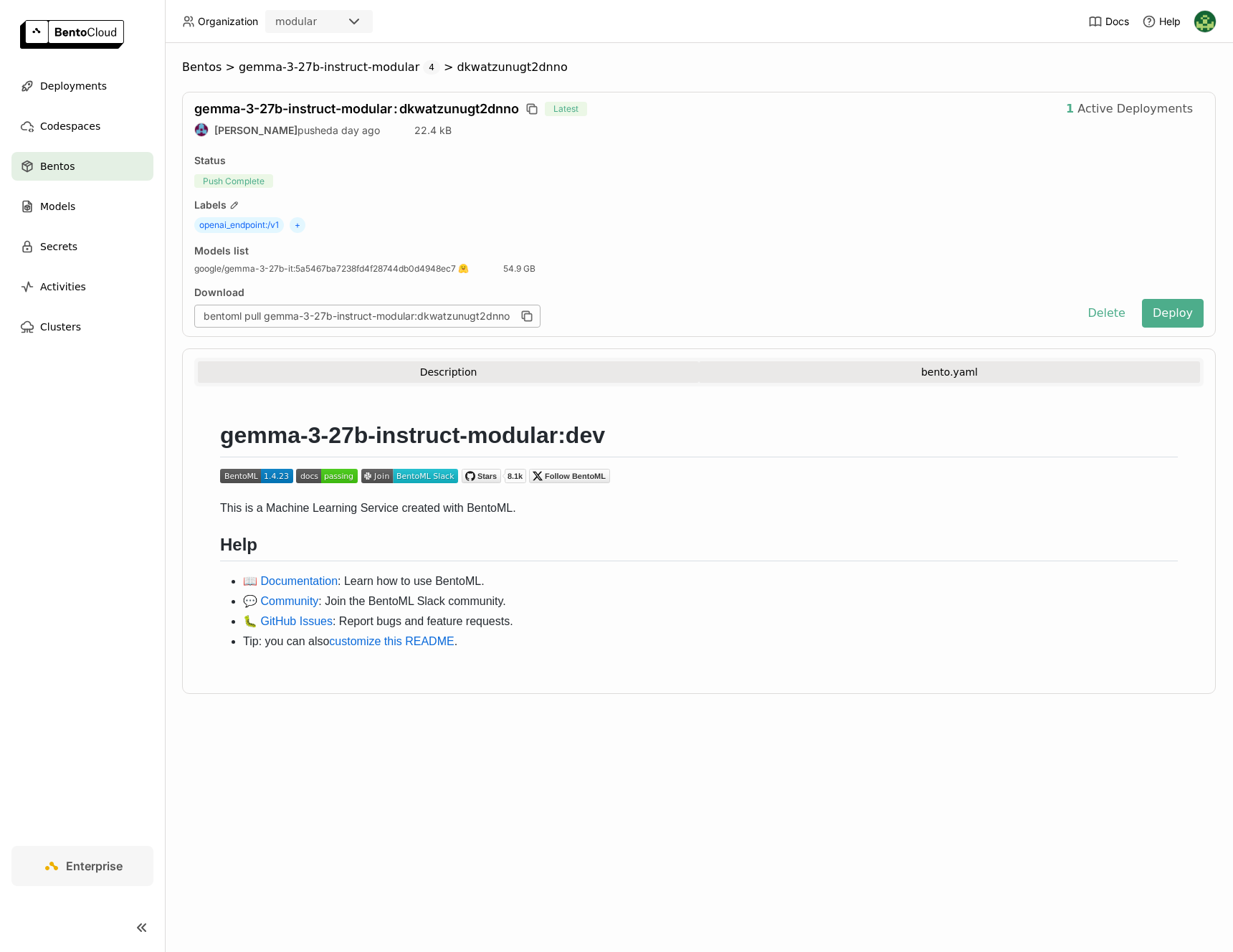
click at [912, 366] on button "bento.yaml" at bounding box center [949, 371] width 501 height 21
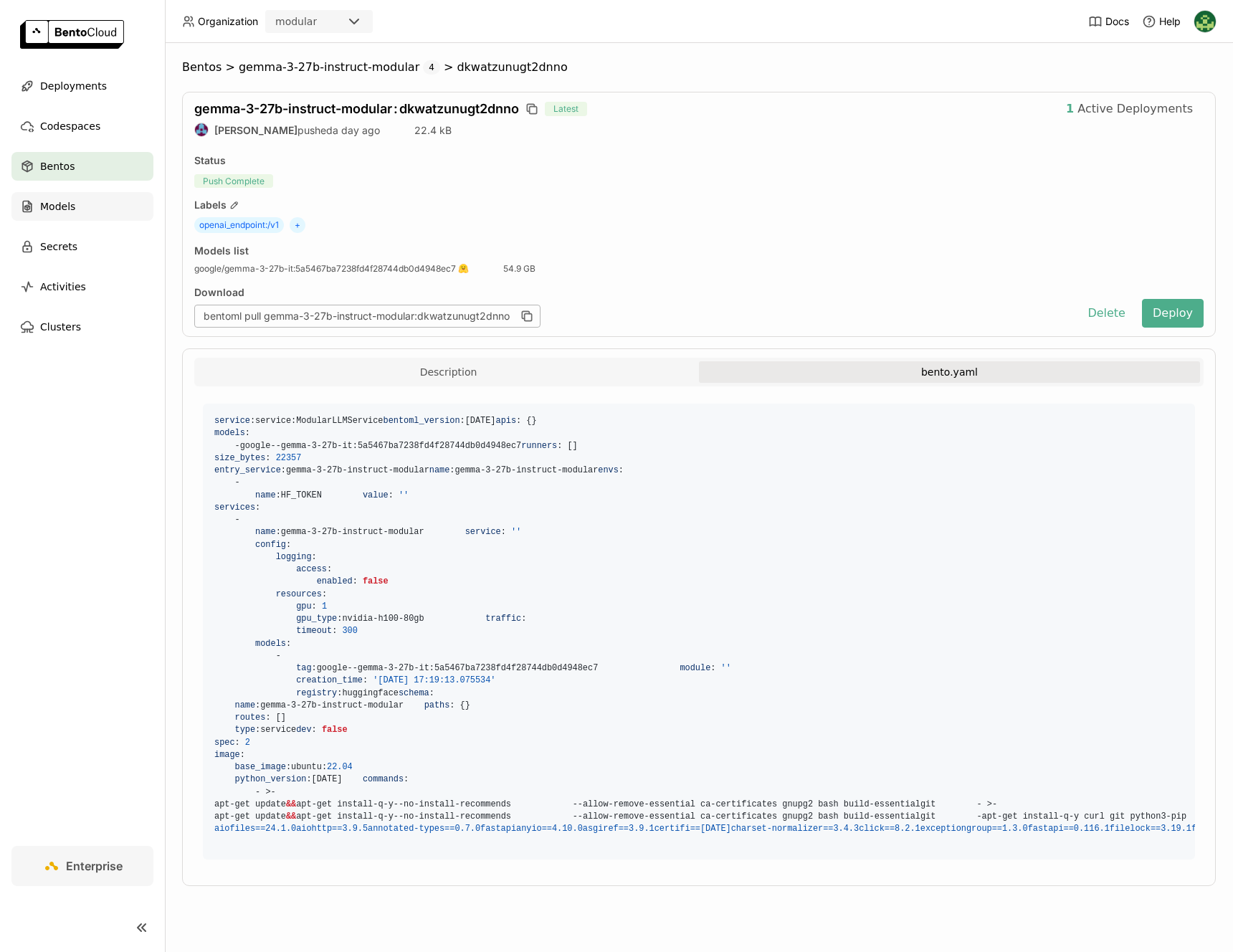
click at [112, 207] on div "Models" at bounding box center [82, 207] width 142 height 29
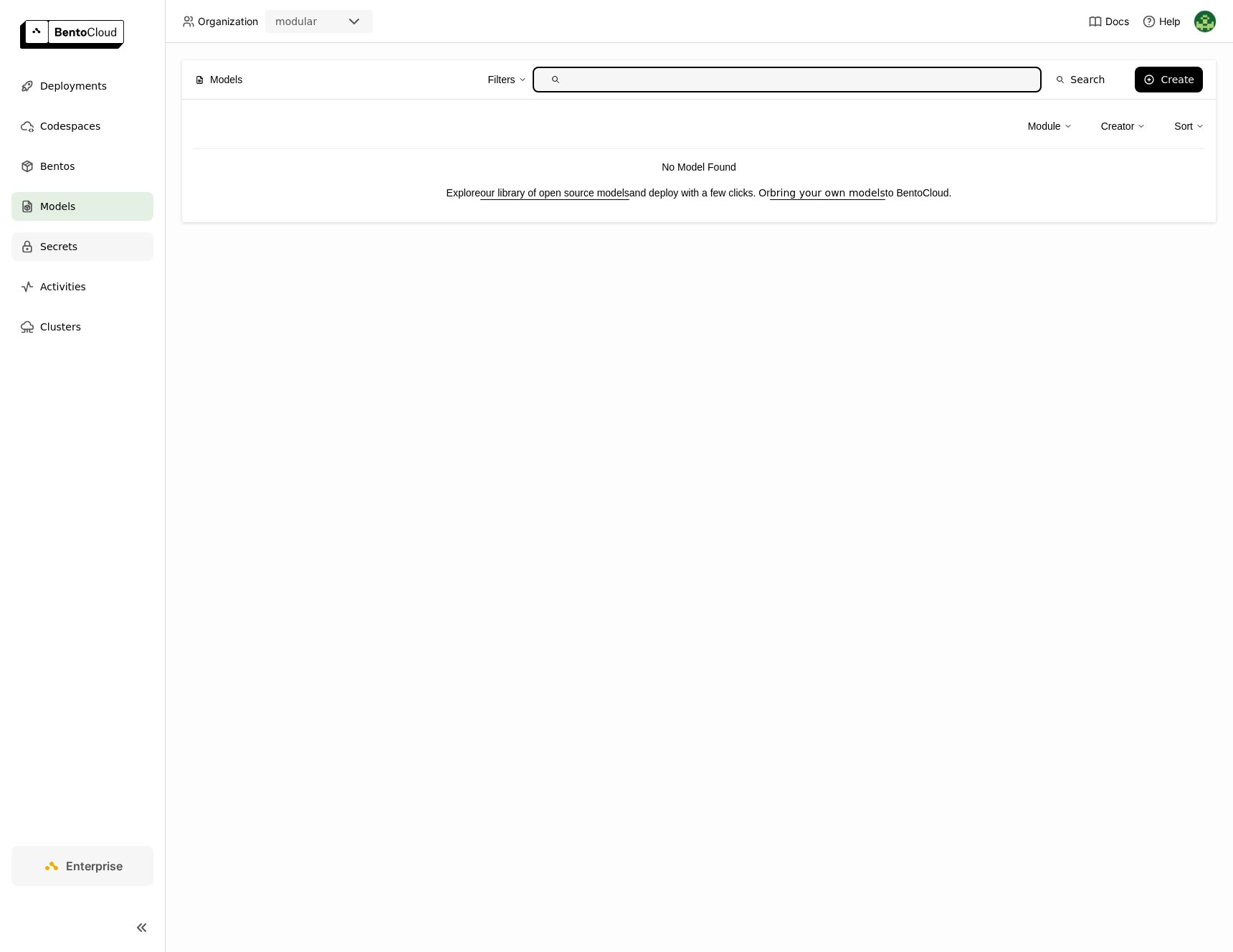
click at [105, 241] on div "Secrets" at bounding box center [82, 246] width 142 height 29
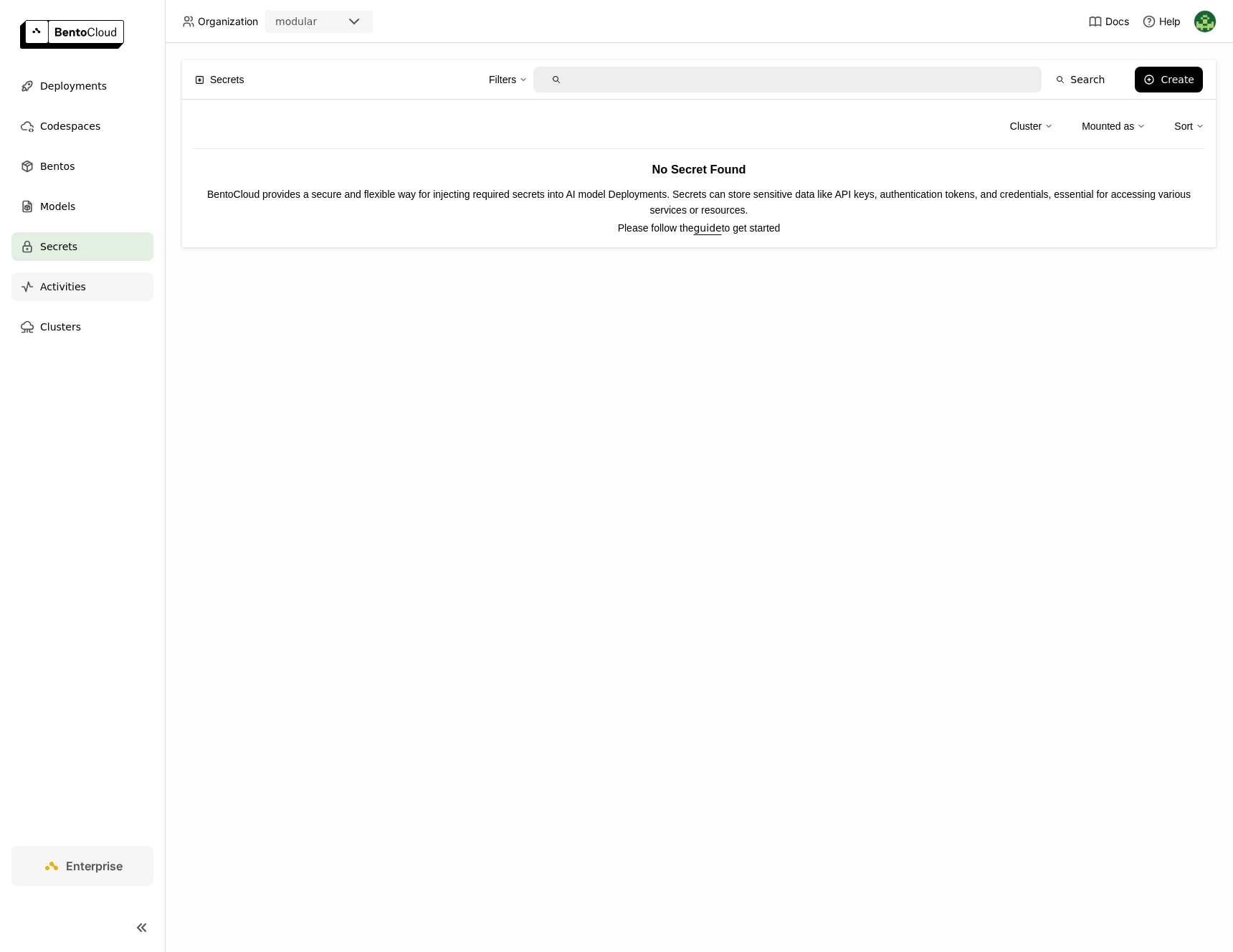
click at [122, 292] on div "Activities" at bounding box center [82, 286] width 142 height 29
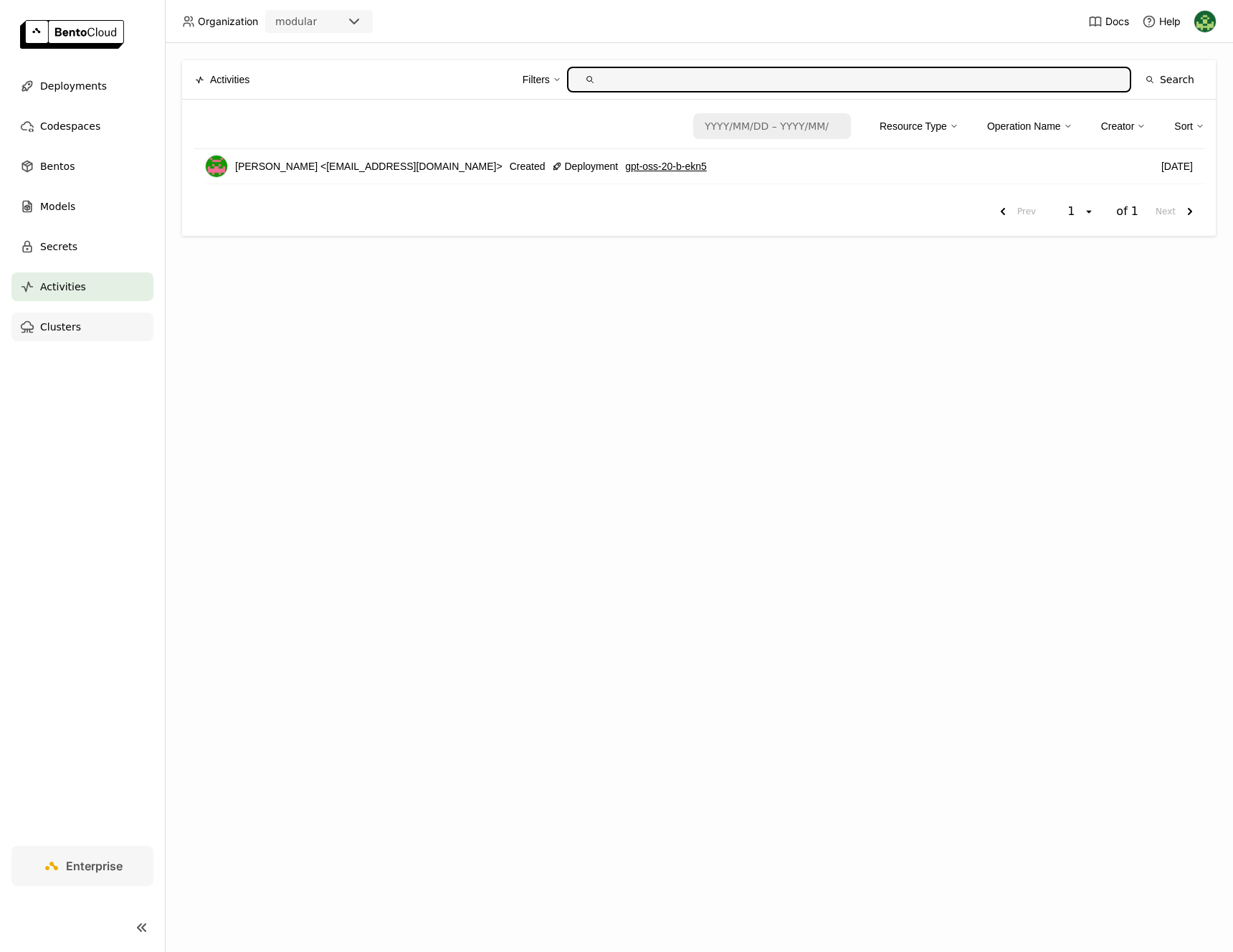
click at [111, 326] on div "Clusters" at bounding box center [82, 327] width 142 height 29
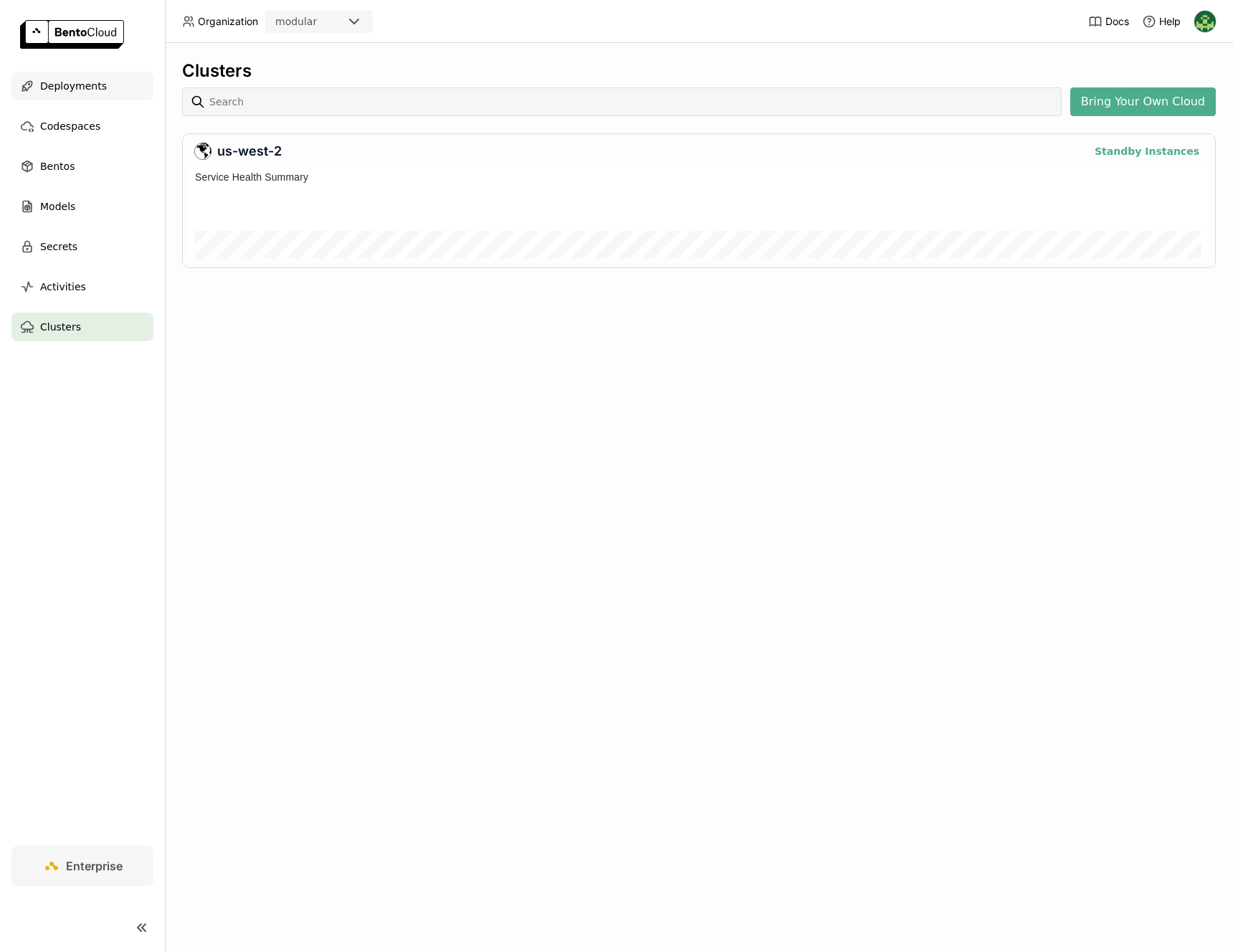
click at [103, 89] on div "Deployments" at bounding box center [82, 86] width 142 height 29
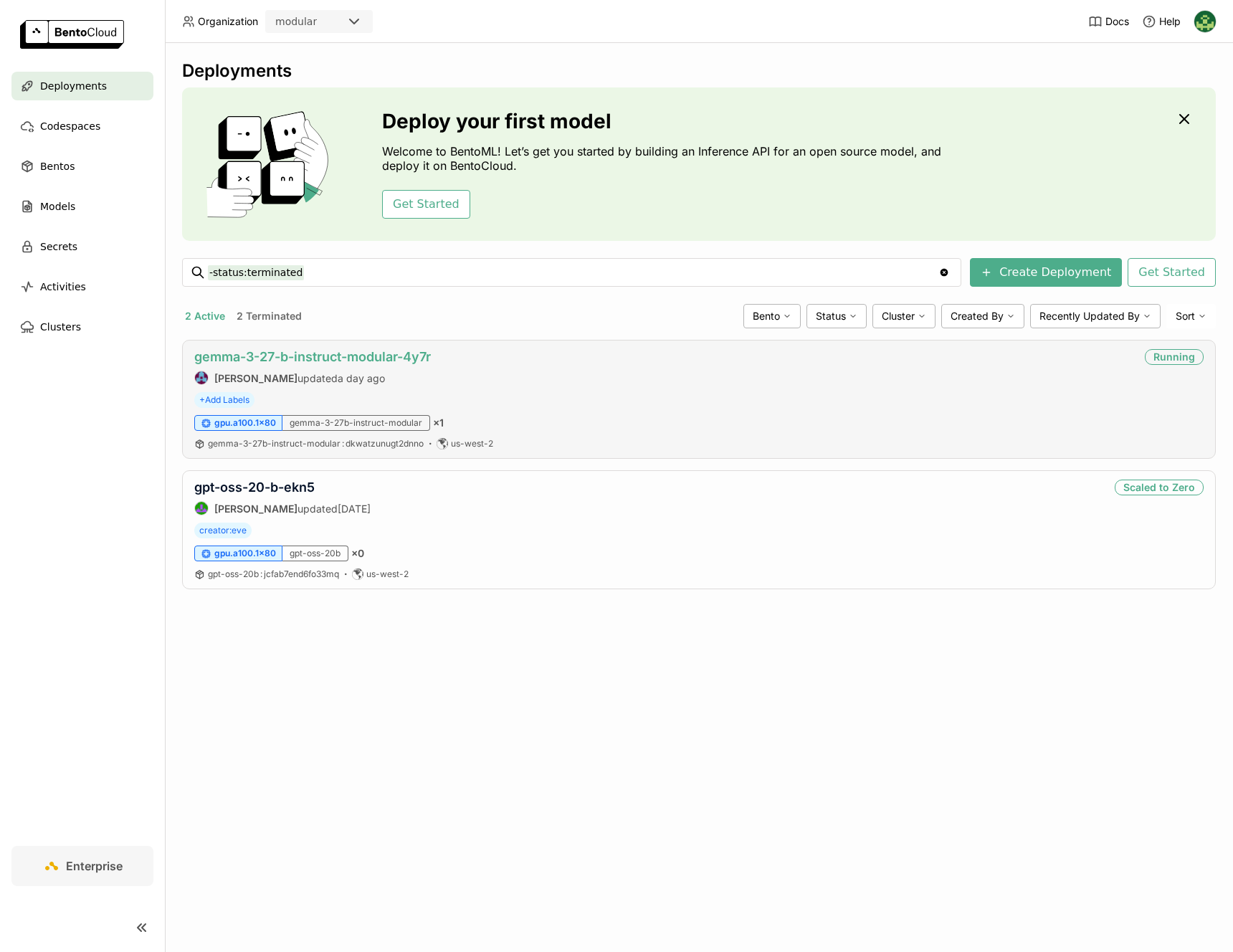
click at [372, 354] on link "gemma-3-27-b-instruct-modular-4y7r" at bounding box center [313, 357] width 236 height 15
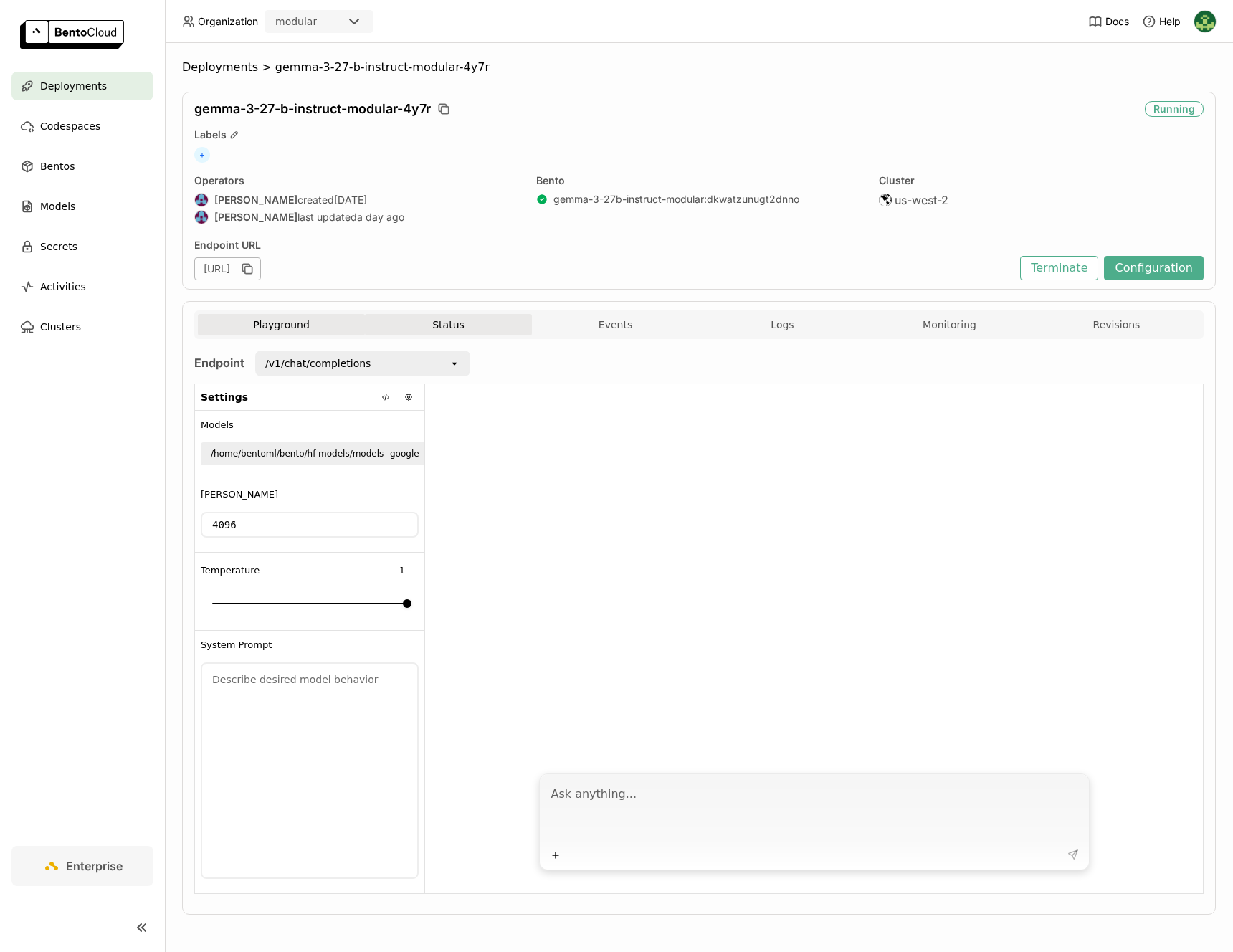
click at [461, 318] on button "Status" at bounding box center [448, 324] width 167 height 21
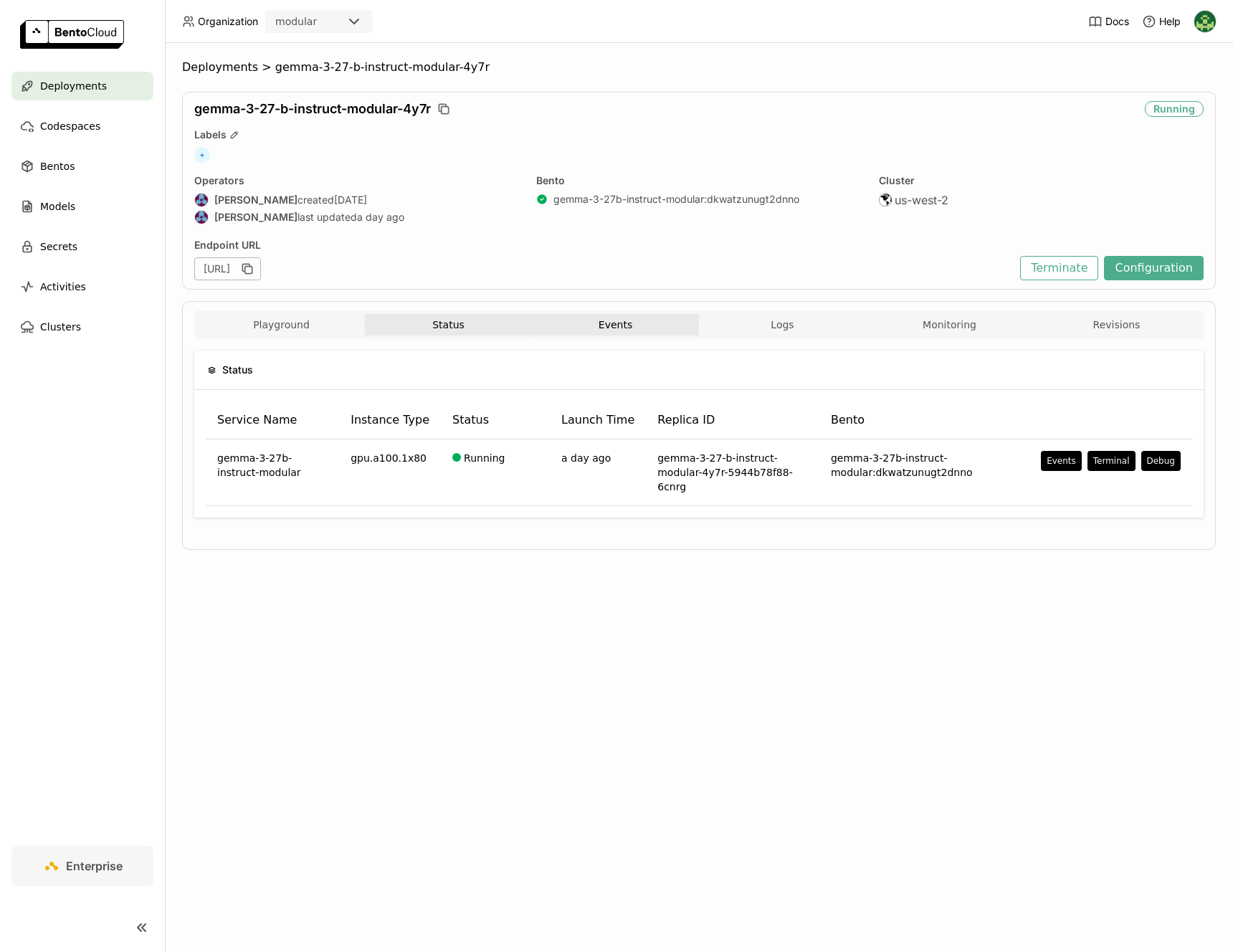
click at [625, 325] on button "Events" at bounding box center [615, 324] width 167 height 21
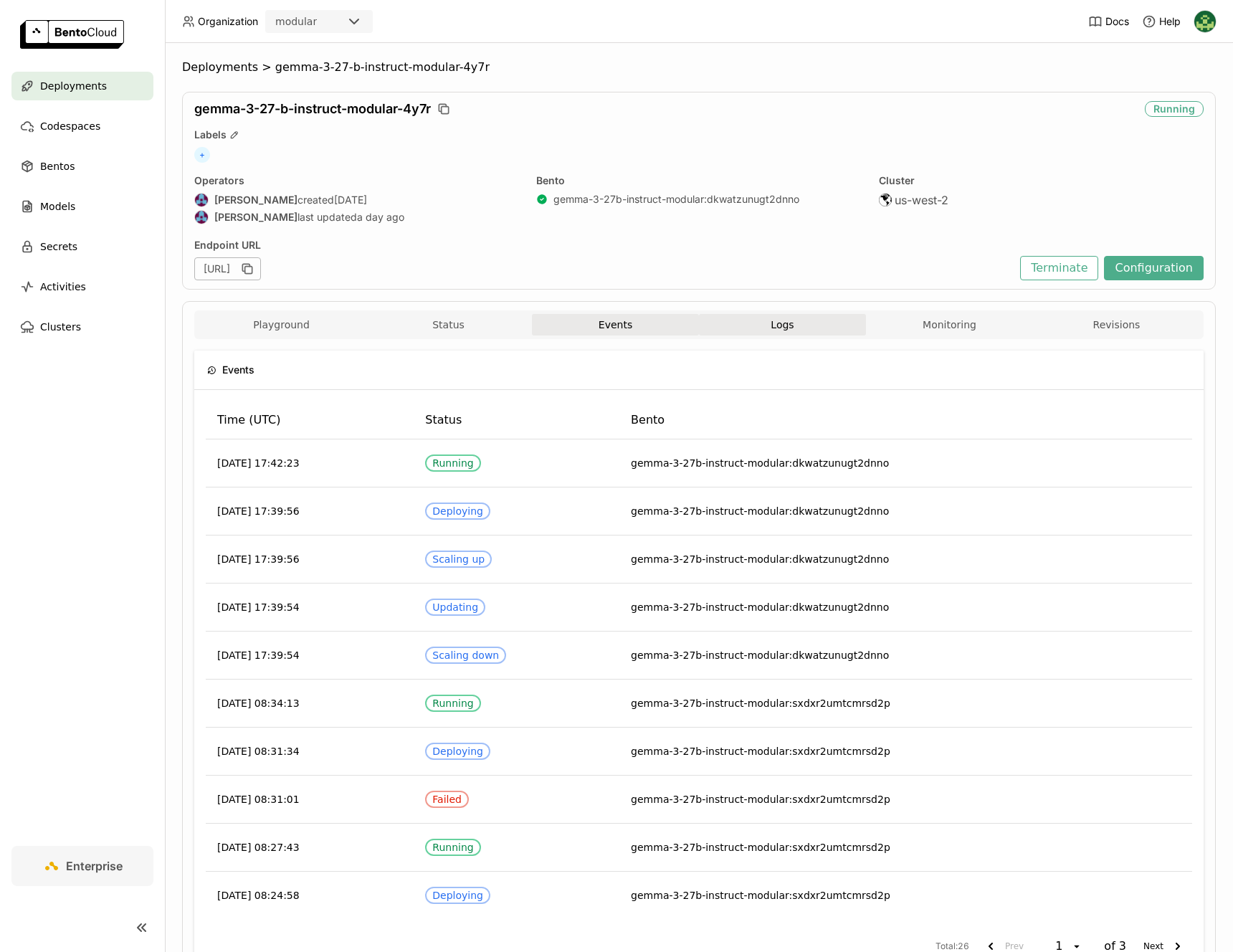
click at [798, 326] on button "Logs" at bounding box center [782, 324] width 167 height 21
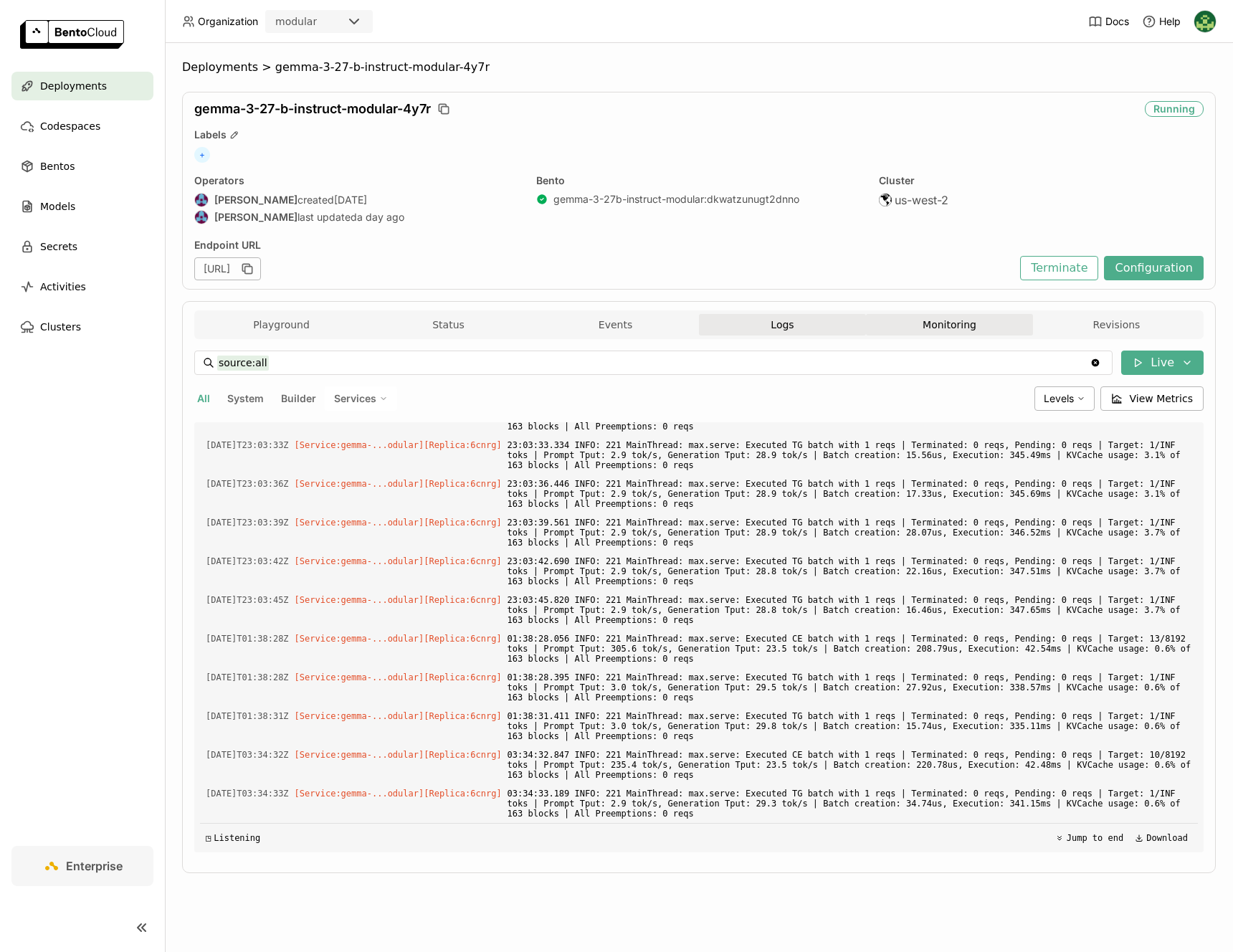
click at [959, 327] on button "Monitoring" at bounding box center [949, 324] width 167 height 21
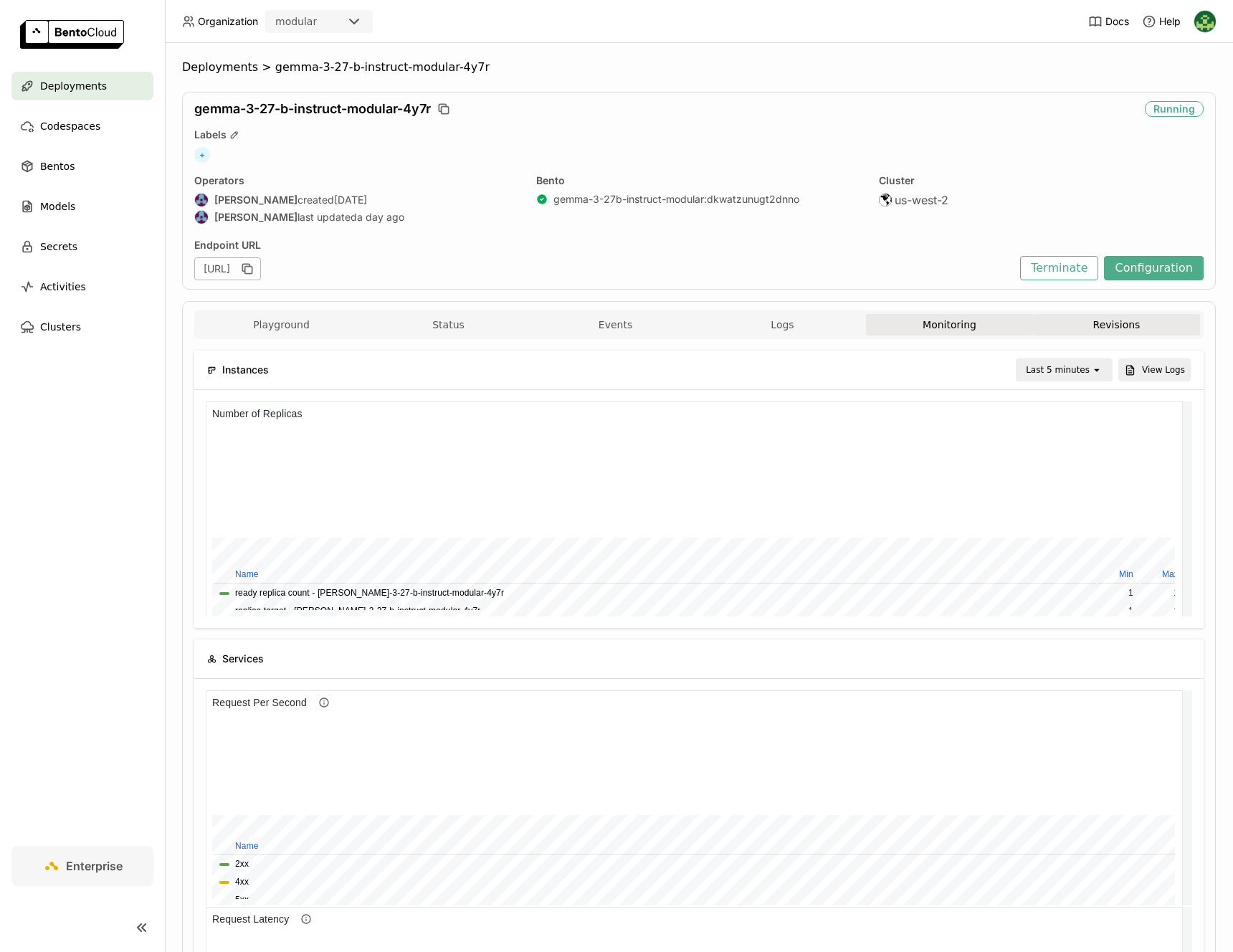
click at [1110, 333] on button "Revisions" at bounding box center [1116, 324] width 167 height 21
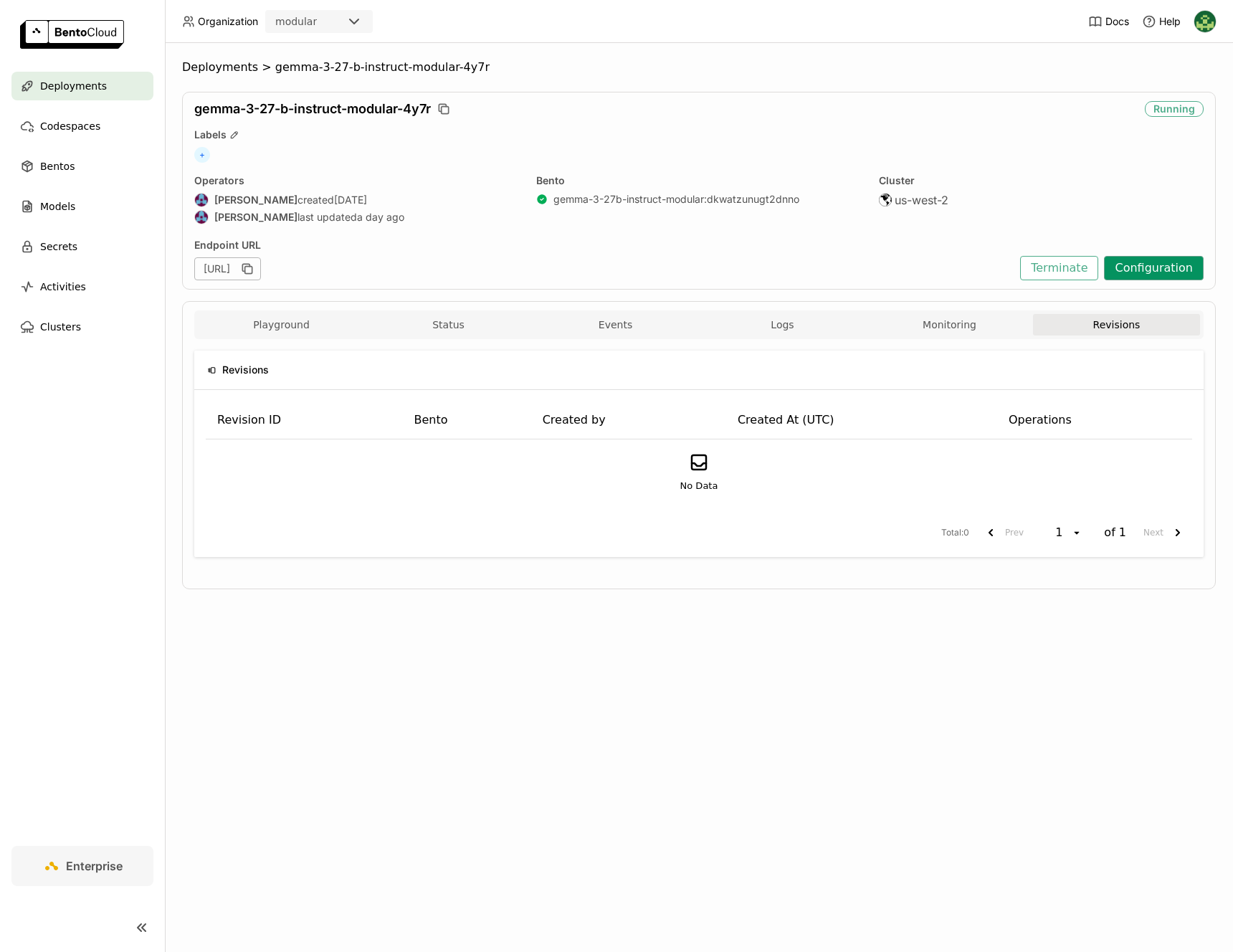
click at [1178, 274] on button "Configuration" at bounding box center [1153, 268] width 99 height 25
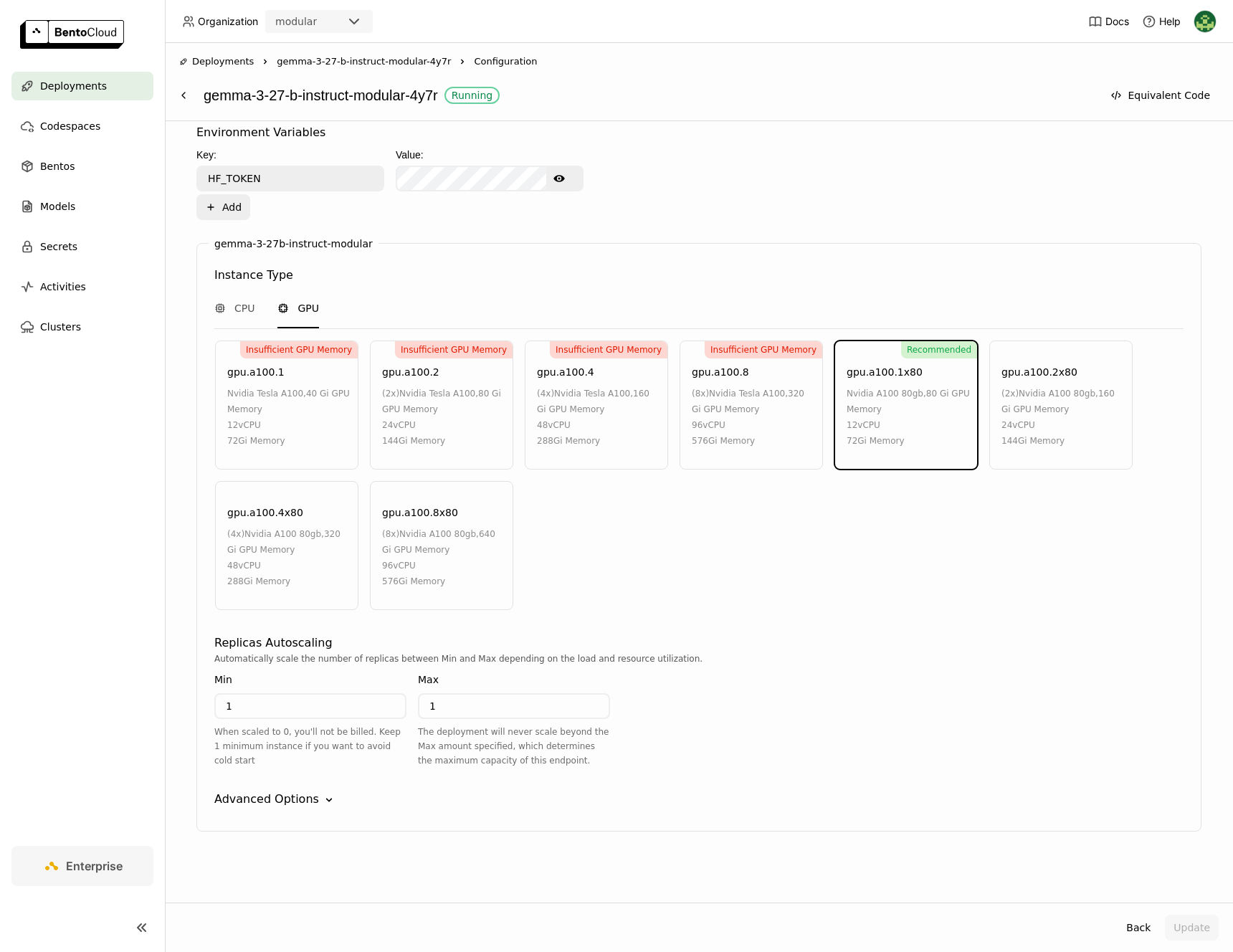
click at [303, 794] on div "Advanced Options" at bounding box center [266, 799] width 105 height 17
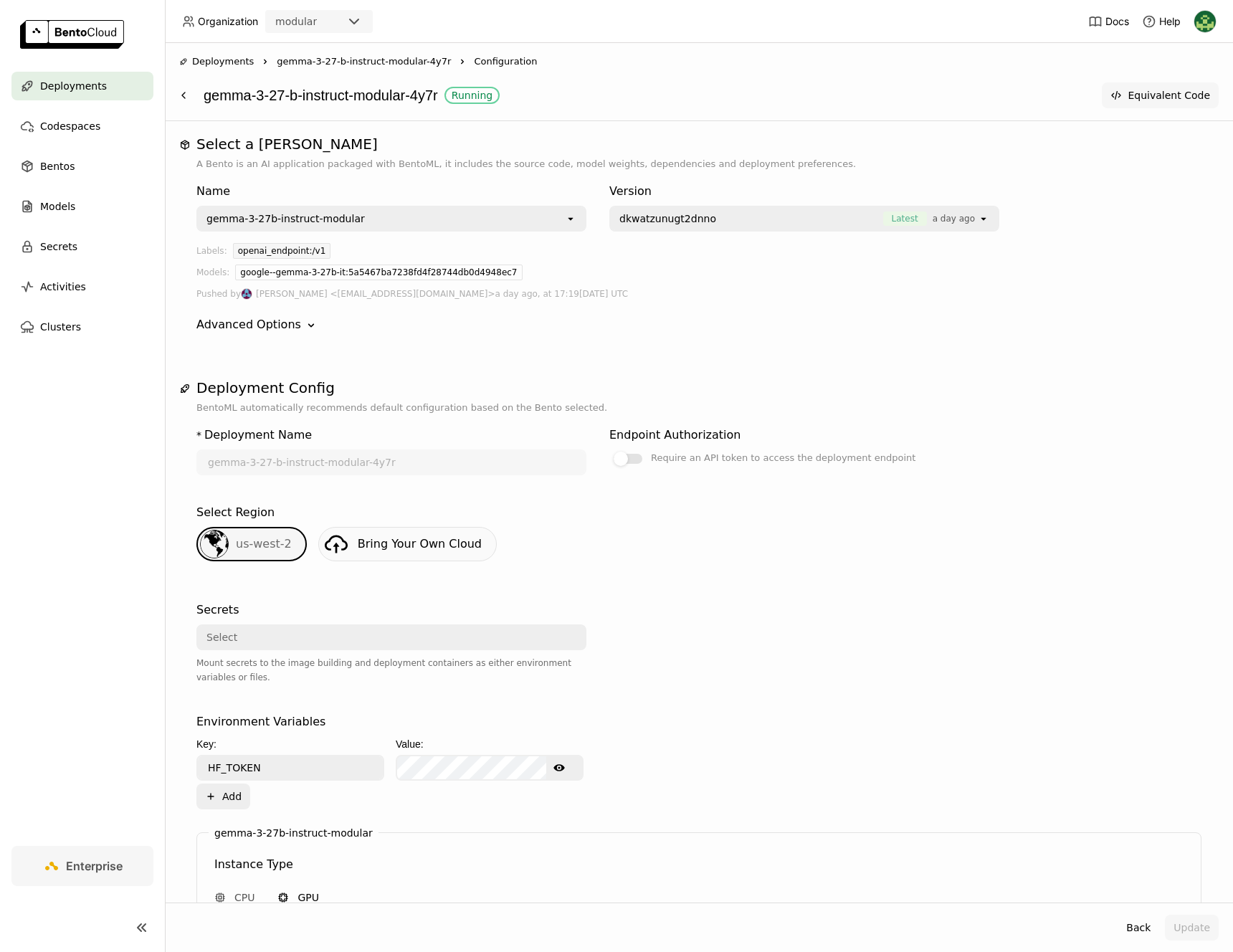
click at [1192, 88] on button "Equivalent Code" at bounding box center [1159, 95] width 116 height 26
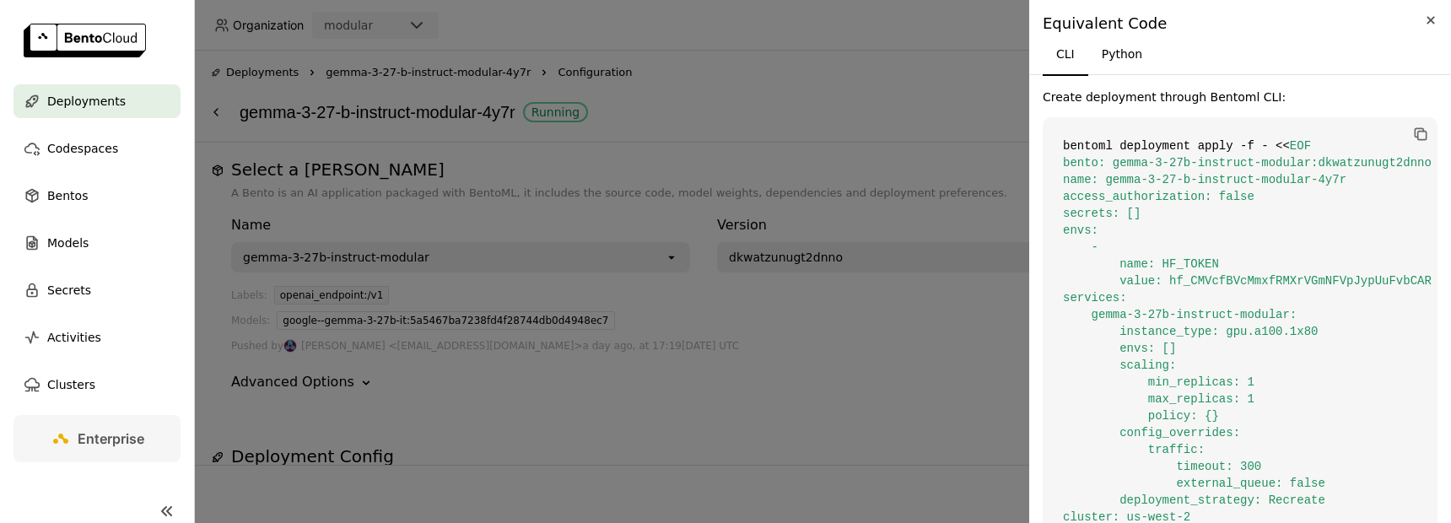
click at [1440, 28] on button "Close" at bounding box center [1430, 20] width 20 height 20
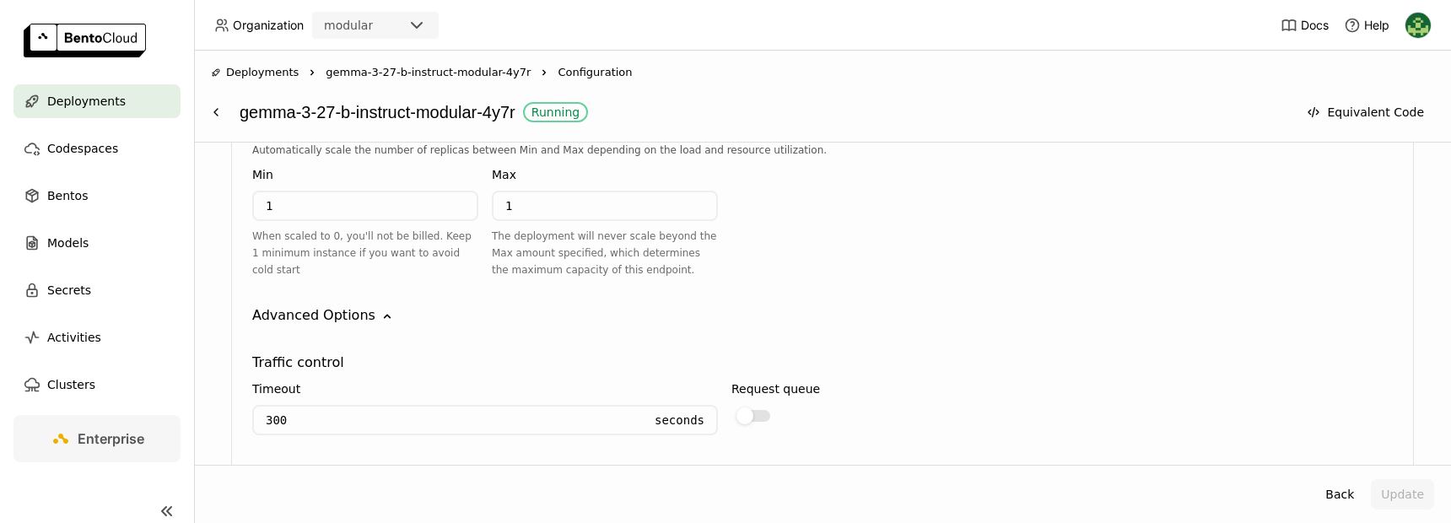
scroll to position [1317, 0]
click at [80, 194] on span "Bentos" at bounding box center [67, 196] width 40 height 20
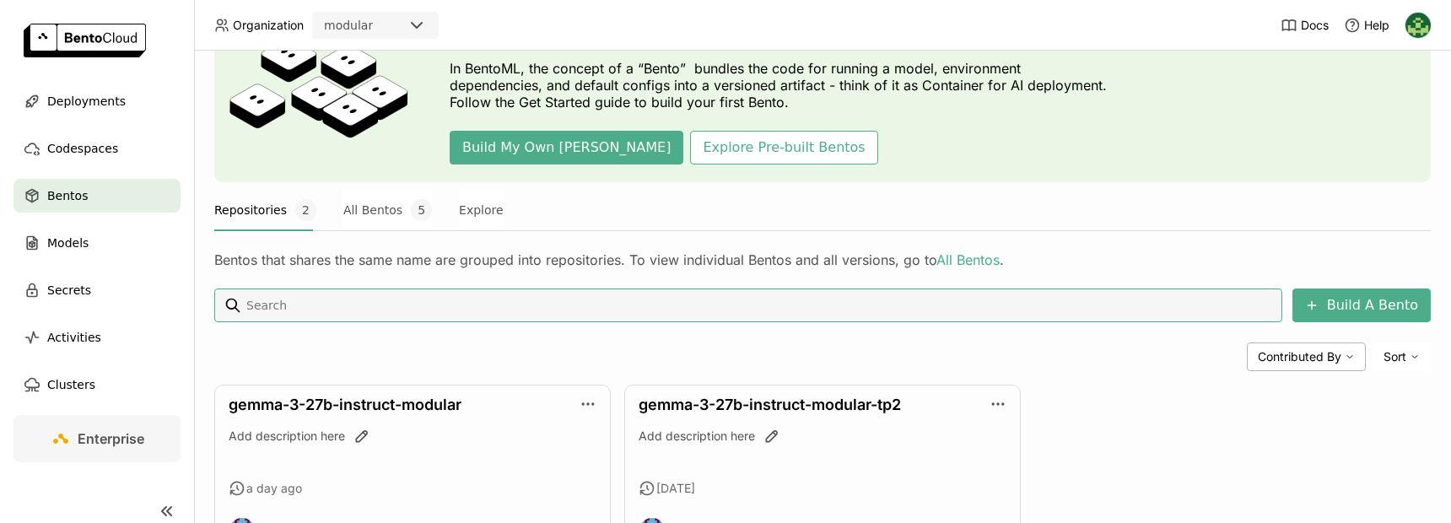
scroll to position [179, 0]
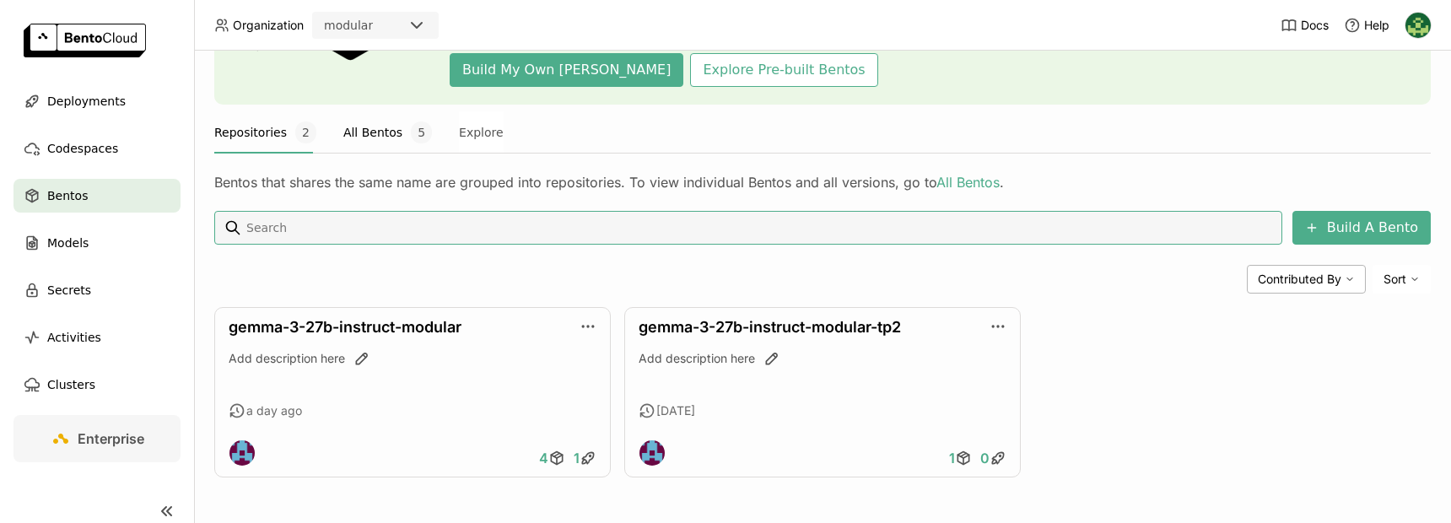
click at [364, 127] on button "All Bentos 5" at bounding box center [387, 132] width 89 height 42
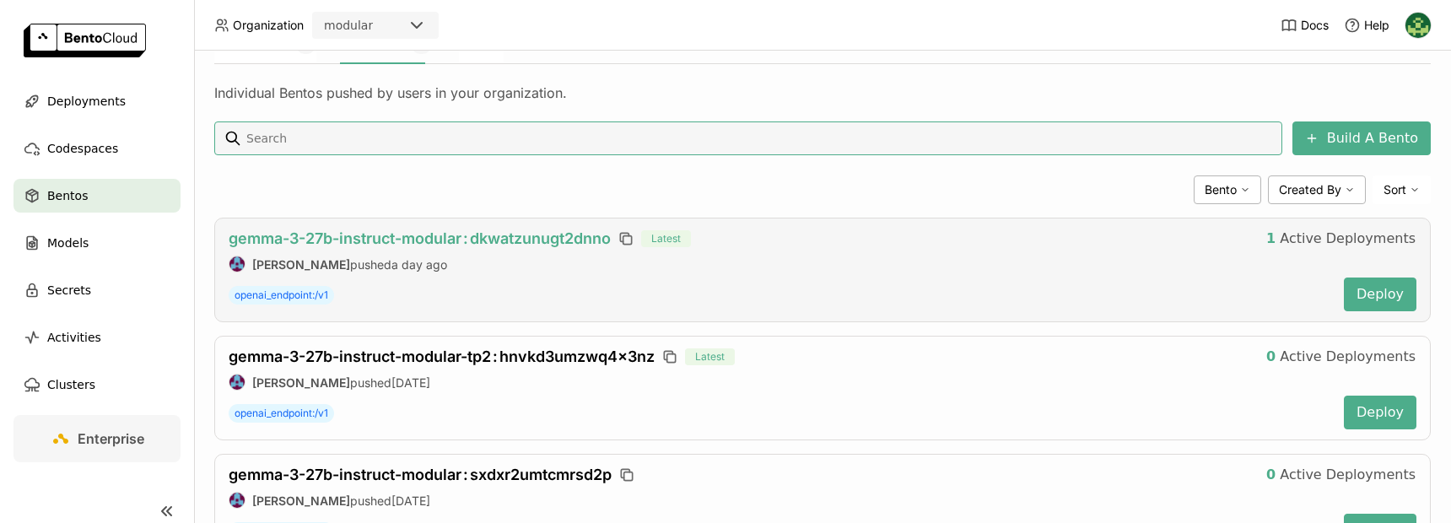
scroll to position [272, 0]
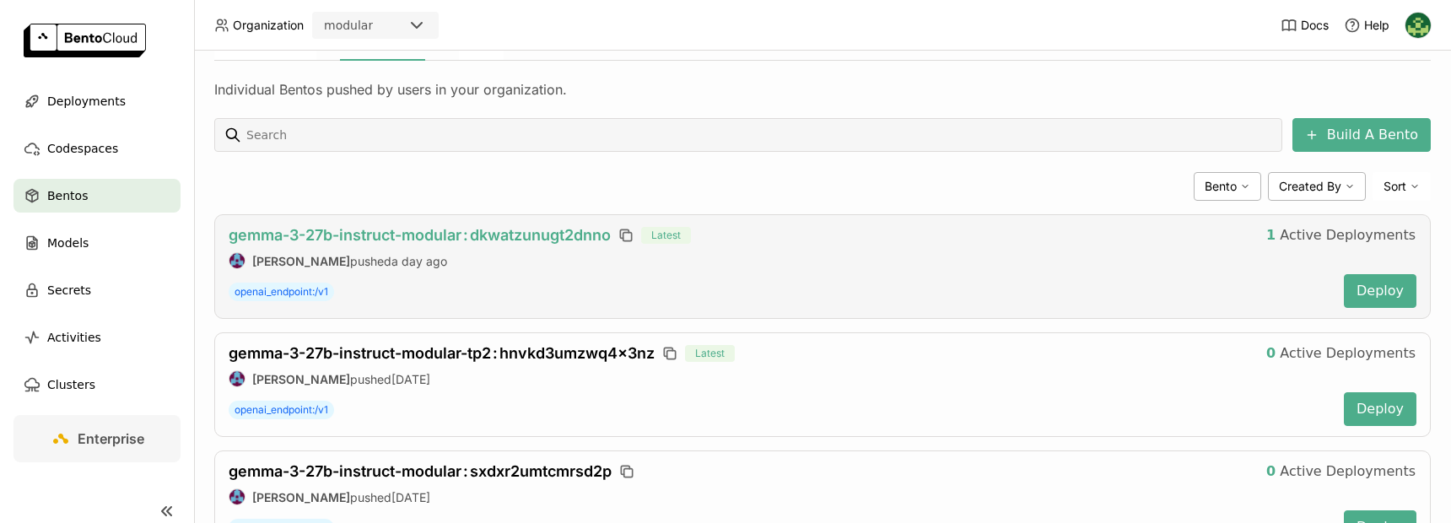
click at [540, 235] on span "gemma-3-27b-instruct-modular : dkwatzunugt2dnno" at bounding box center [420, 235] width 382 height 18
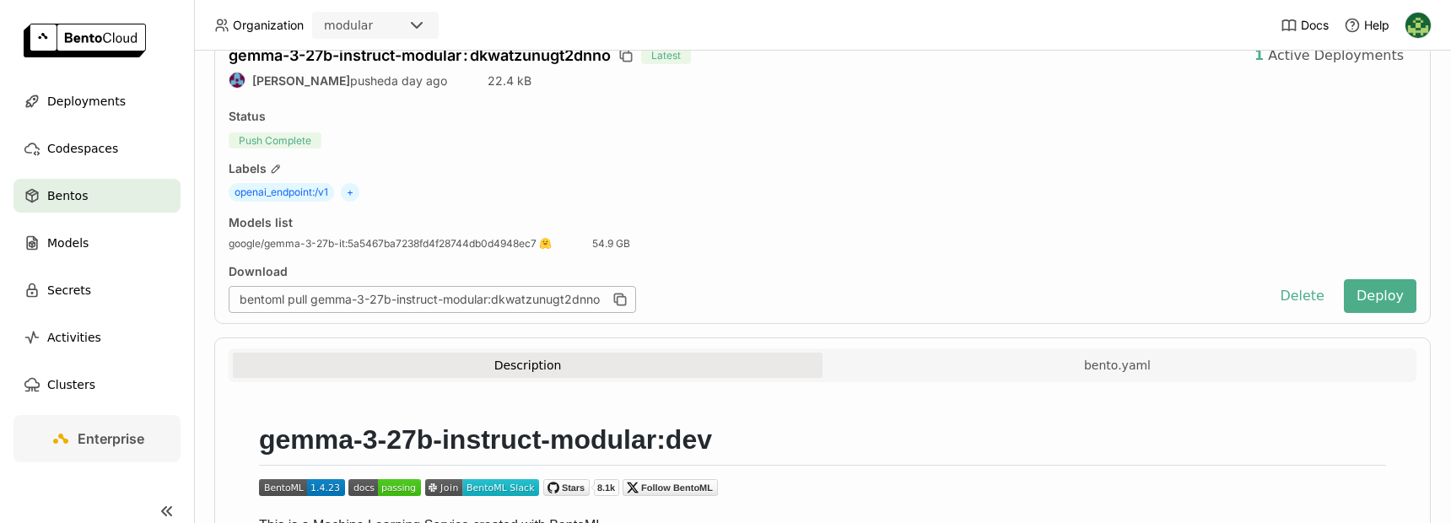
scroll to position [47, 0]
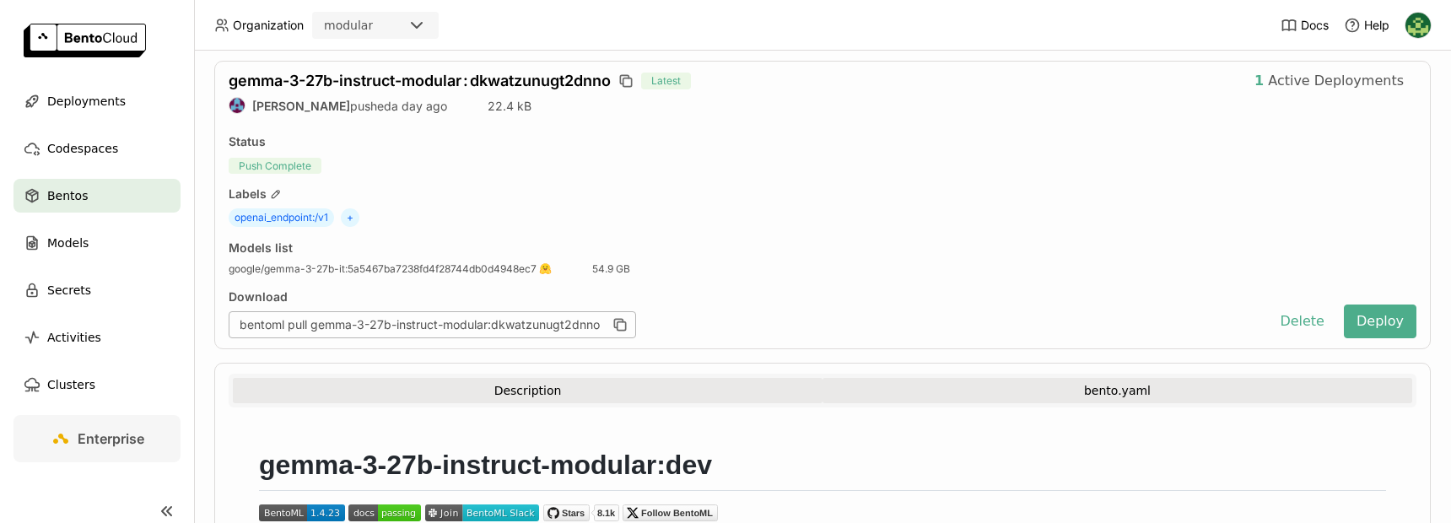
click at [1107, 396] on button "bento.yaml" at bounding box center [1117, 390] width 590 height 25
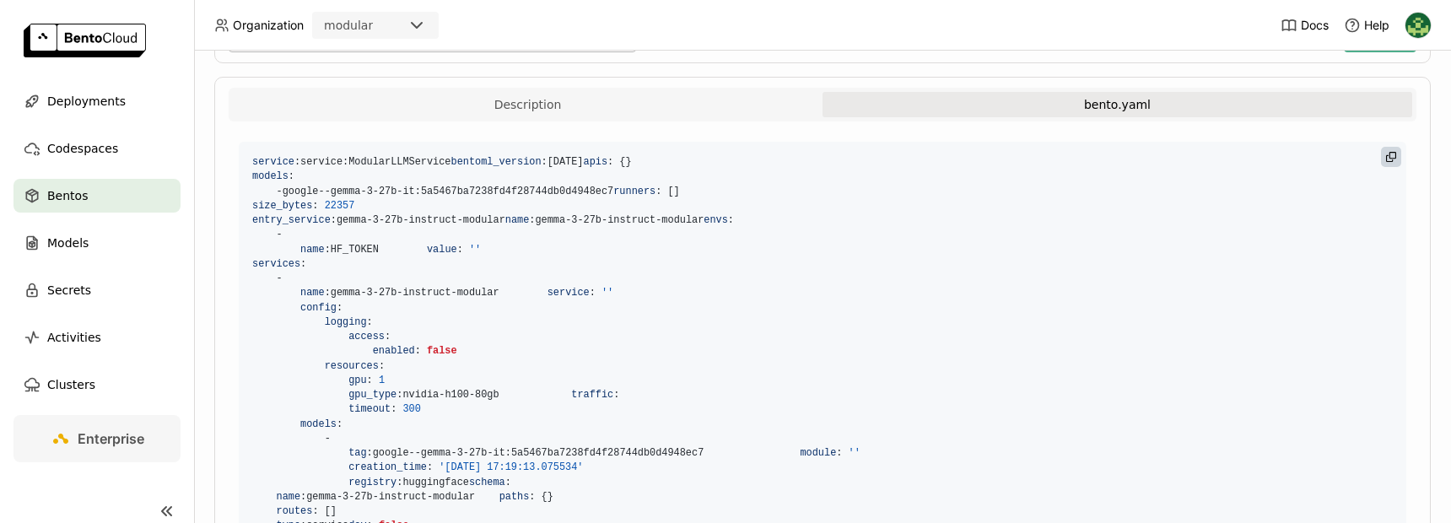
scroll to position [339, 0]
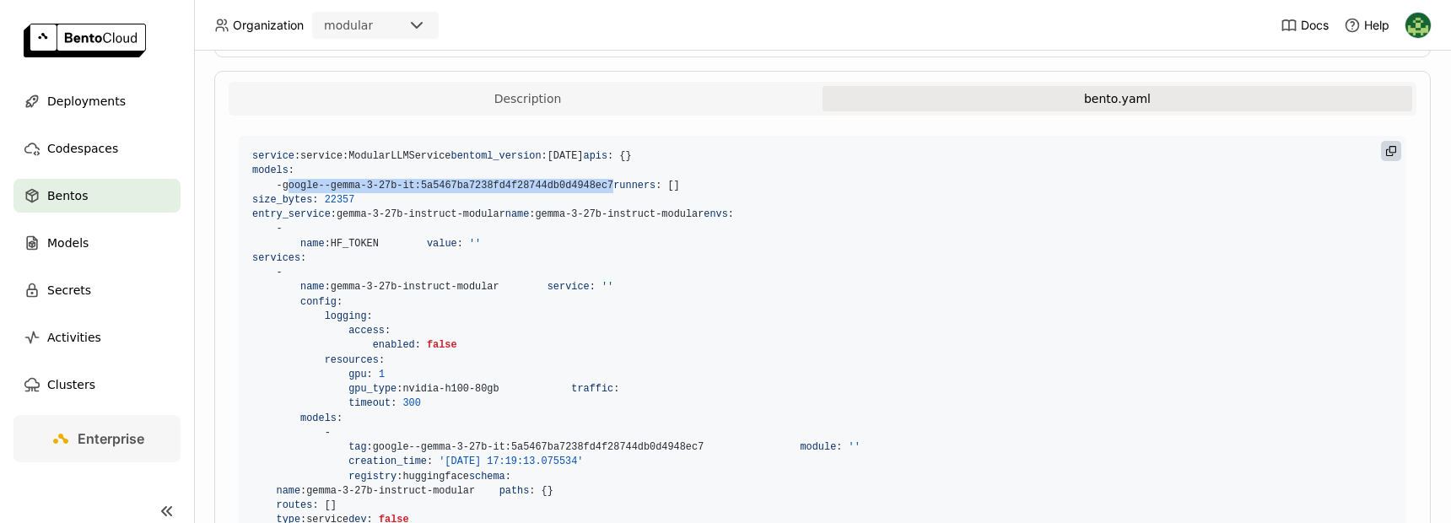
drag, startPoint x: 644, startPoint y: 211, endPoint x: 286, endPoint y: 219, distance: 357.7
click at [286, 219] on code "service : service : ModularLLMService bentoml_version : [DATE] apis : { } model…" at bounding box center [822, 404] width 1167 height 536
copy span "google - - gemma - 3 - 27b - it : 5a5467ba7238fd4f28744db0d4948ec7"
click at [401, 155] on span "service : service : ModularLLMService" at bounding box center [351, 156] width 199 height 12
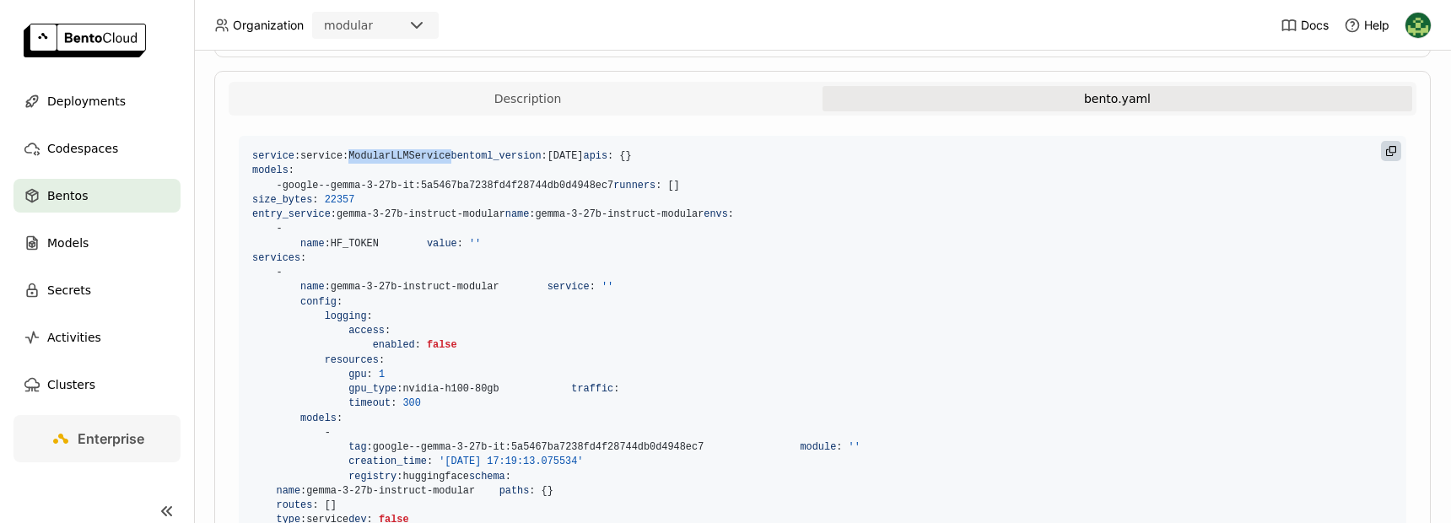
click at [600, 149] on code "service : service : ModularLLMService bentoml_version : [DATE] apis : { } model…" at bounding box center [822, 404] width 1167 height 536
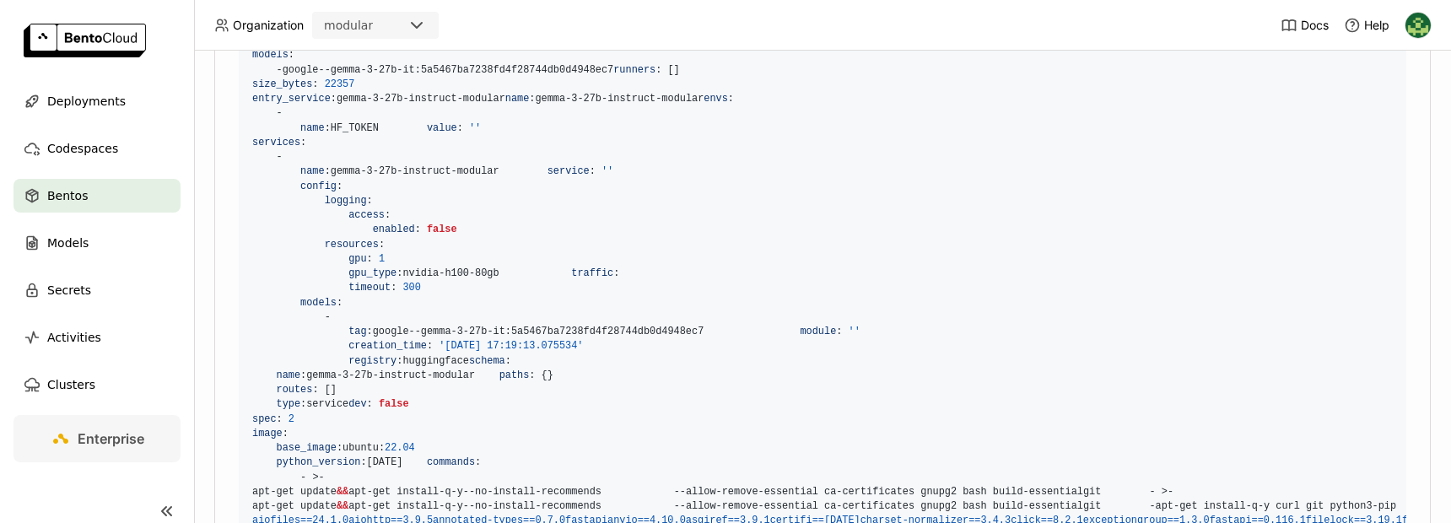
scroll to position [454, 0]
click at [501, 396] on code "service : service : ModularLLMService bentoml_version : [DATE] apis : { } model…" at bounding box center [822, 289] width 1167 height 536
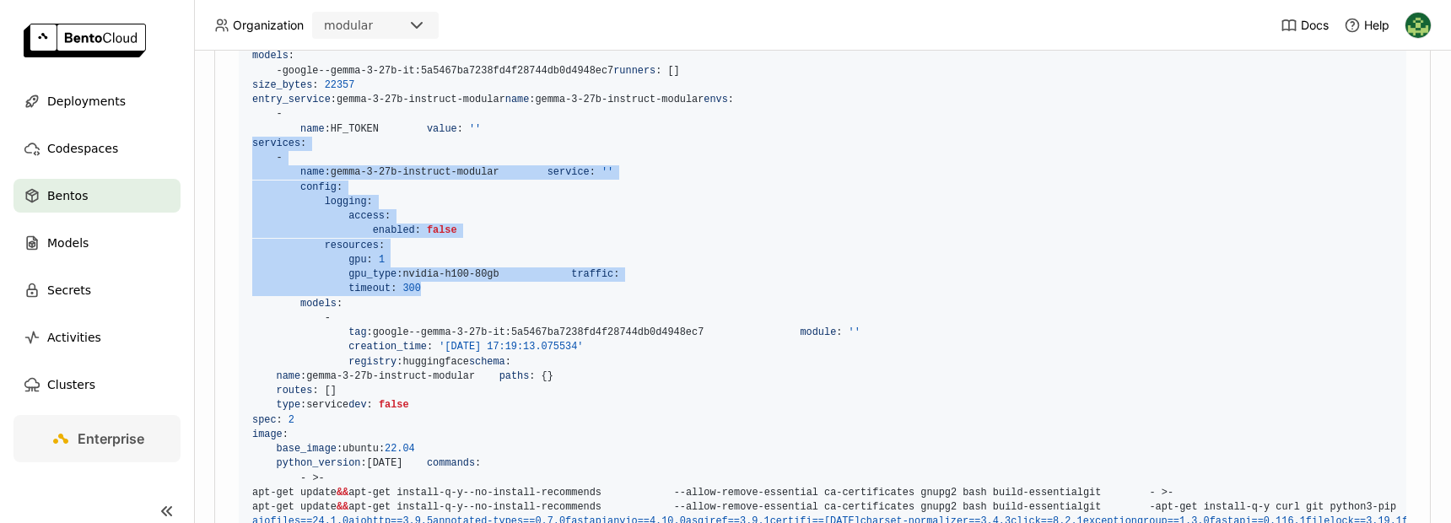
drag, startPoint x: 482, startPoint y: 401, endPoint x: 234, endPoint y: 235, distance: 298.0
click at [234, 235] on div "service : service : ModularLLMService bentoml_version : [DATE] apis : { } model…" at bounding box center [823, 289] width 1188 height 550
copy code "services : - name : [PERSON_NAME] - 3 - 27b - instruct - modular service : '' c…"
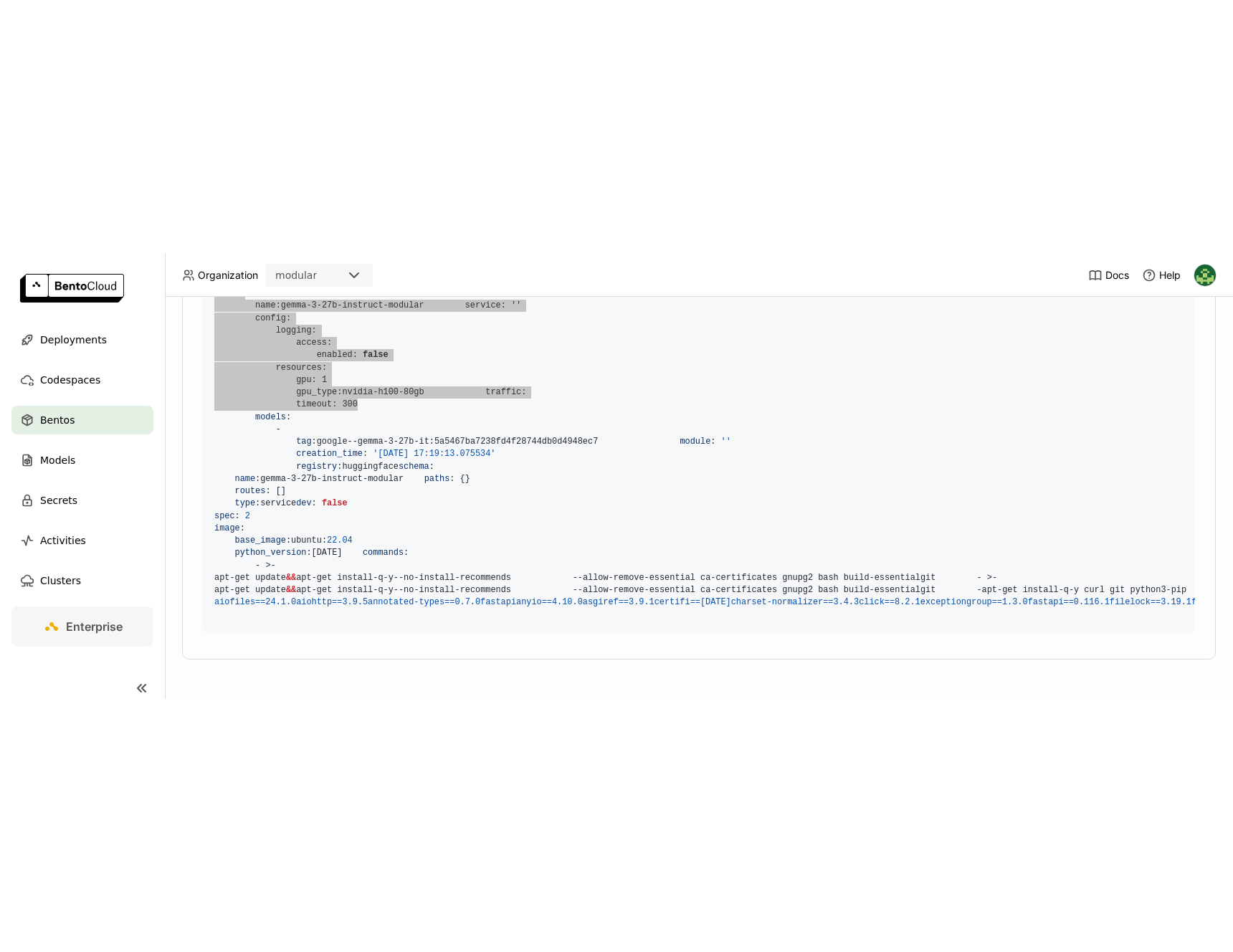
scroll to position [1250, 0]
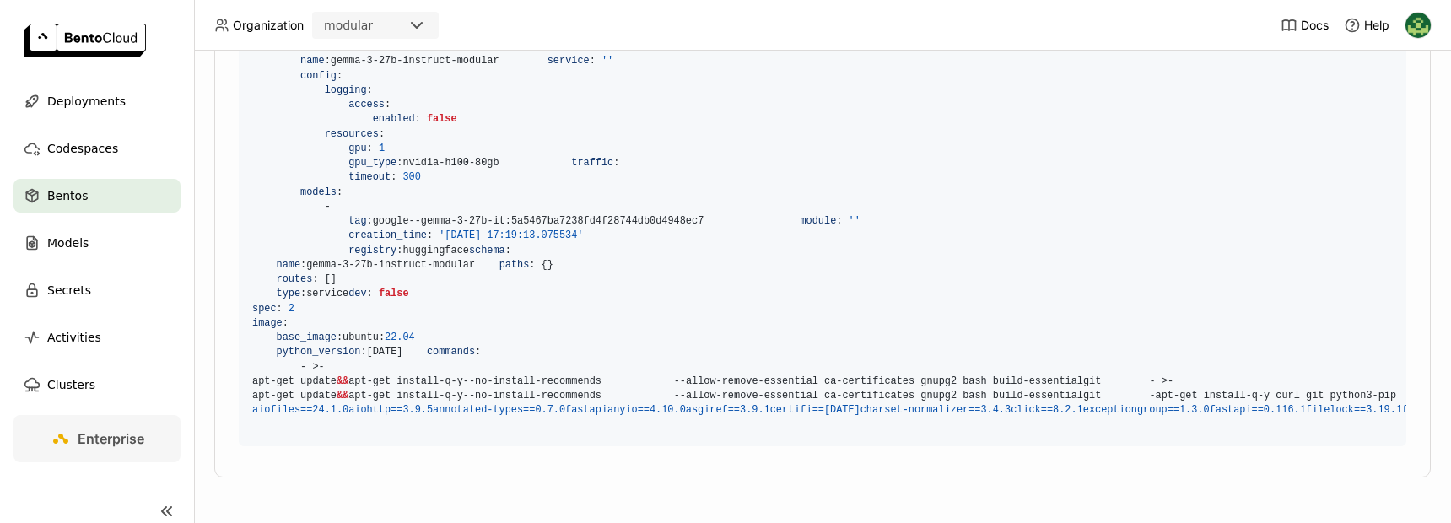
click at [910, 350] on code "service : service : ModularLLMService bentoml_version : [DATE] apis : { } model…" at bounding box center [822, 178] width 1167 height 536
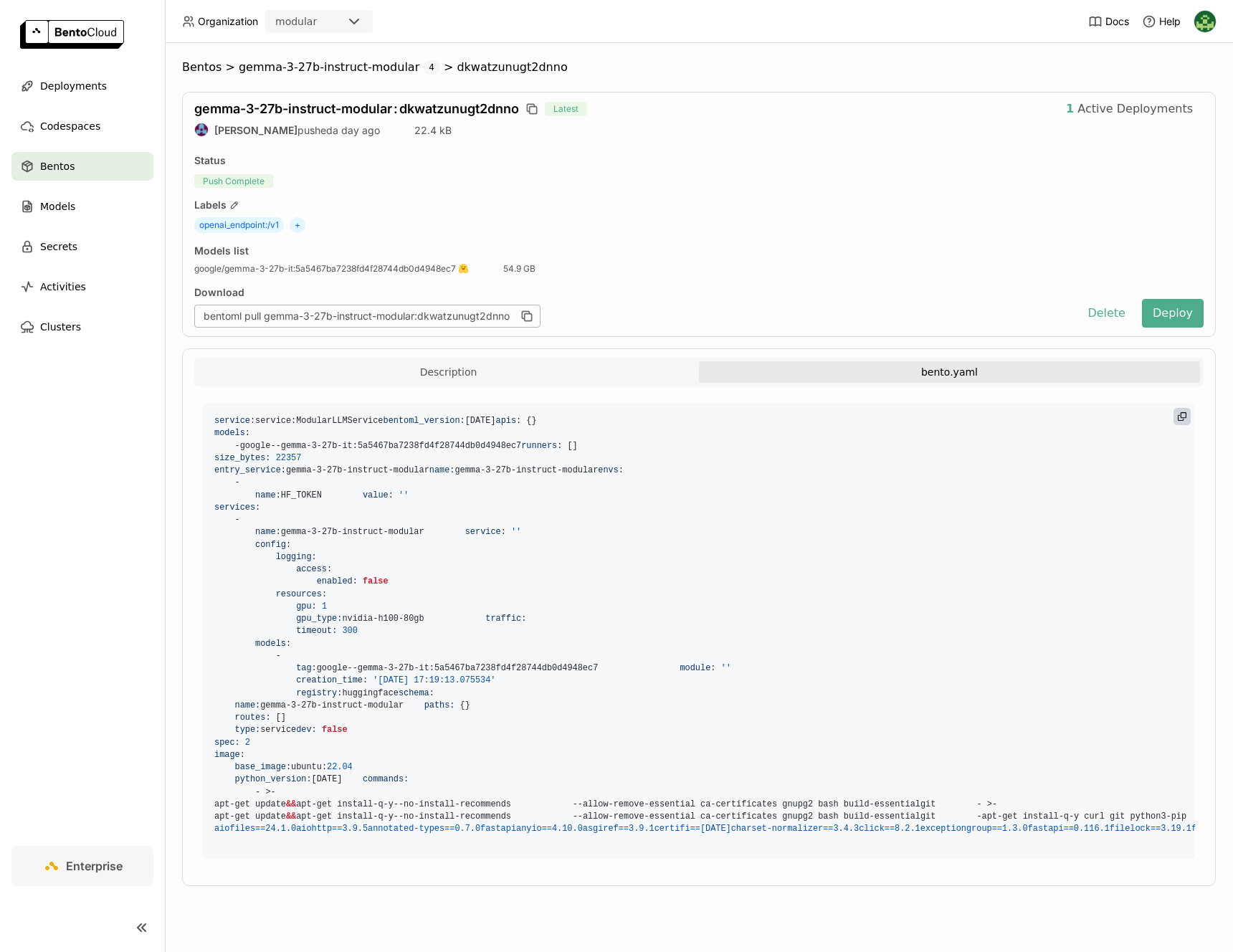
scroll to position [0, 0]
click at [88, 84] on span "Deployments" at bounding box center [73, 86] width 66 height 17
